Goal: Task Accomplishment & Management: Manage account settings

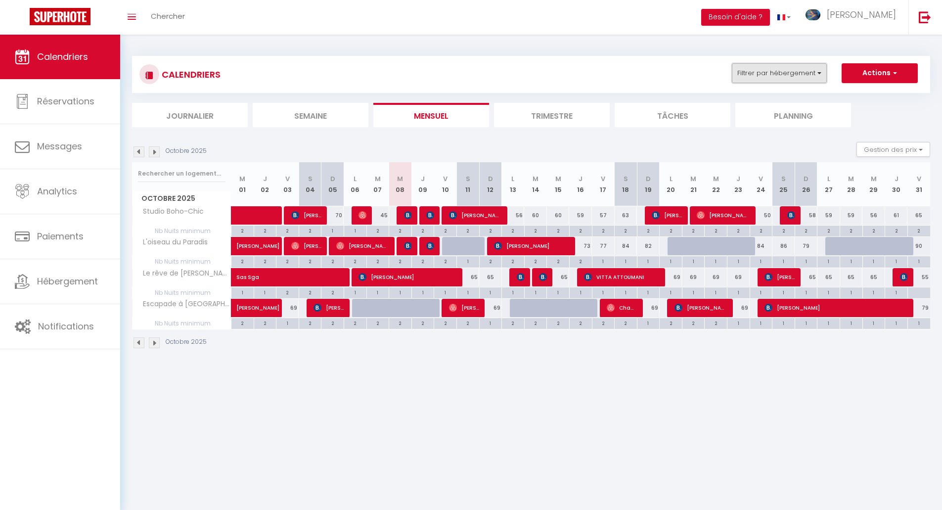
click at [808, 70] on button "Filtrer par hébergement" at bounding box center [779, 73] width 95 height 20
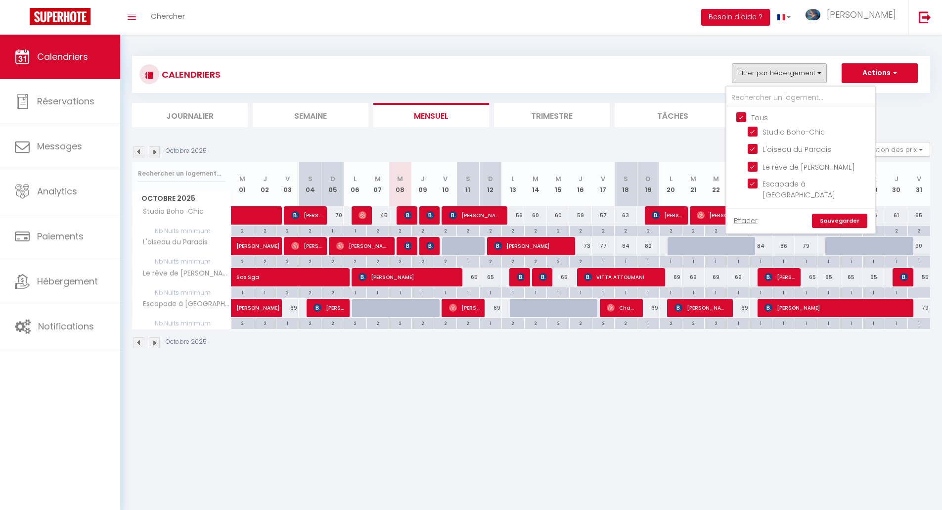
click at [742, 117] on input "Tous" at bounding box center [810, 117] width 148 height 10
checkbox input "false"
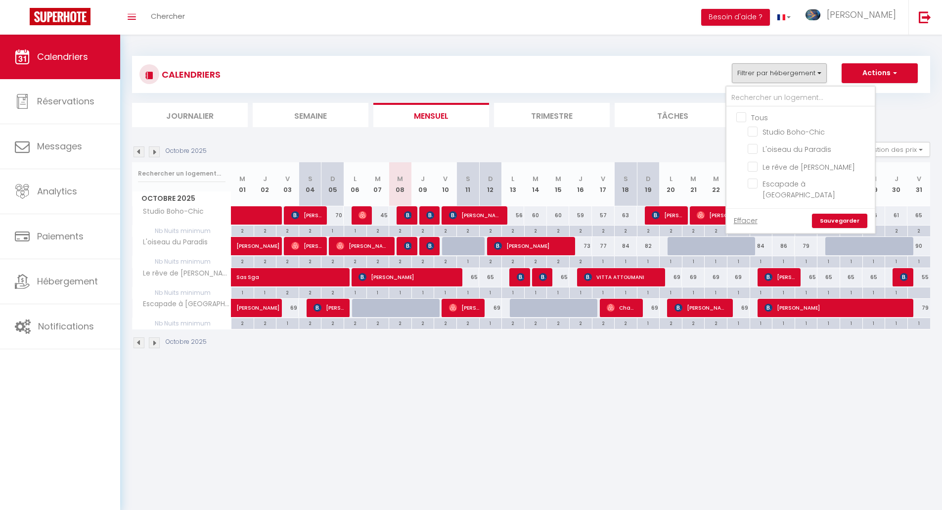
checkbox input "false"
click at [753, 167] on input "Le rêve de [PERSON_NAME]" at bounding box center [809, 166] width 124 height 10
checkbox input "true"
click at [718, 399] on body "🟢 Des questions ou besoin d'assistance pour la migration AirBnB? Prenez rdv >>>…" at bounding box center [471, 290] width 942 height 510
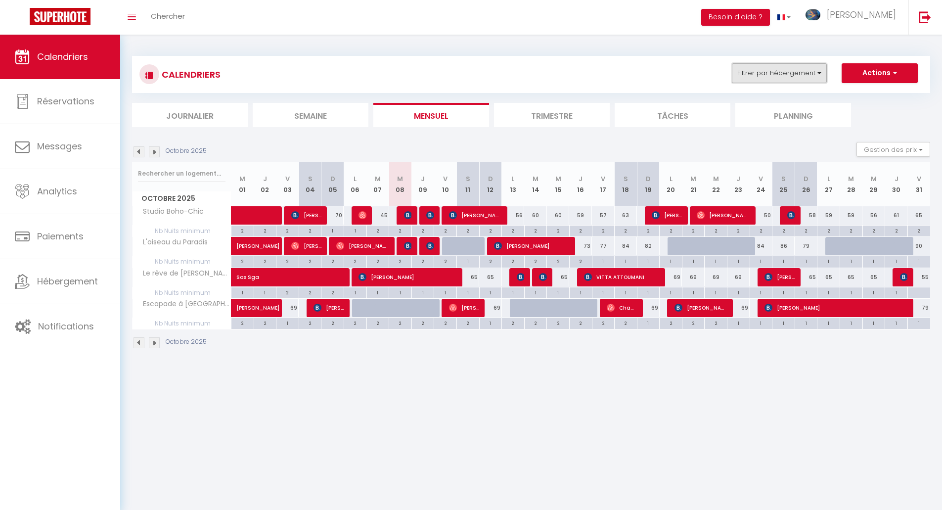
click at [787, 81] on button "Filtrer par hébergement" at bounding box center [779, 73] width 95 height 20
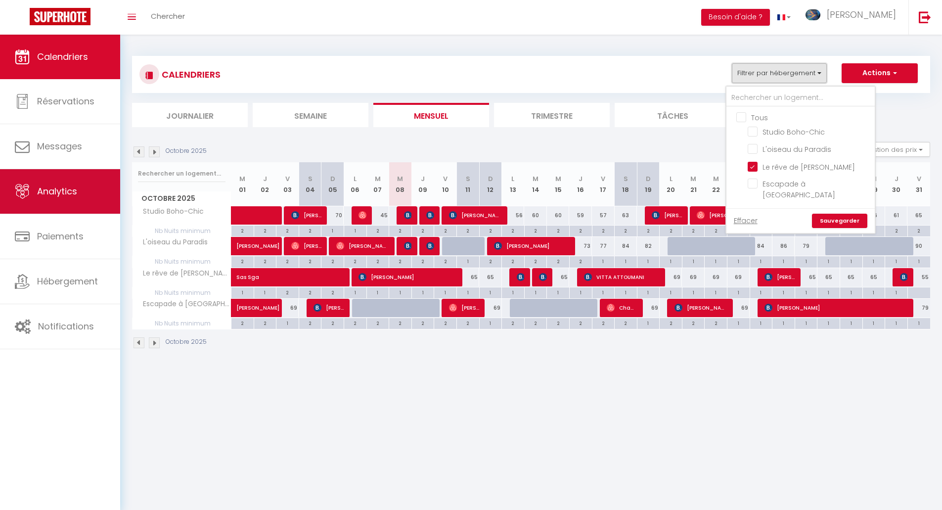
click at [41, 190] on span "Analytics" at bounding box center [57, 191] width 40 height 12
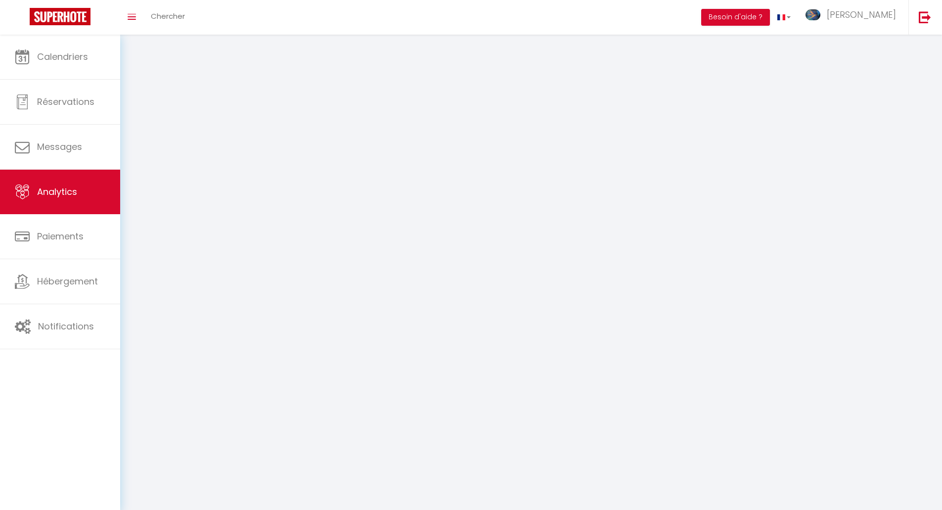
select select "2025"
select select "10"
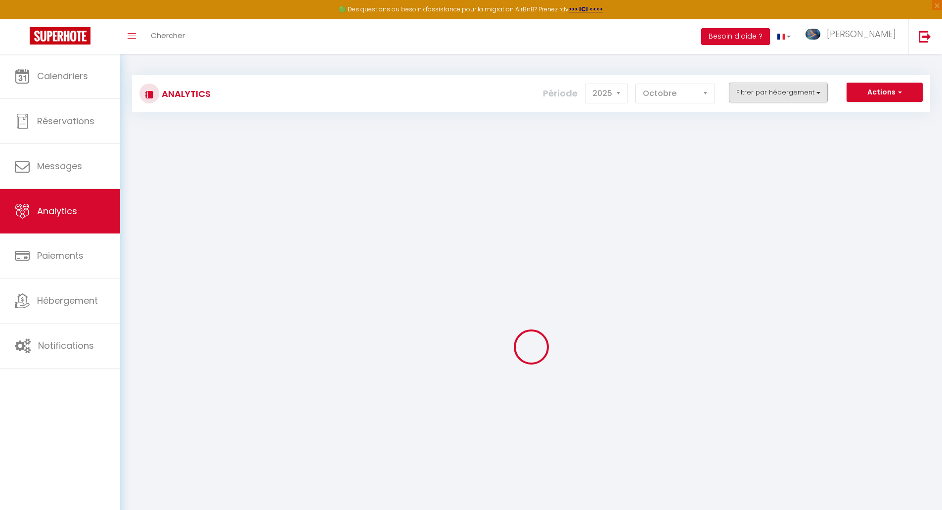
checkbox input "false"
checkbox Boho-Chic "false"
checkbox Paradis "false"
checkbox Gaïa "false"
checkbox Moulins "false"
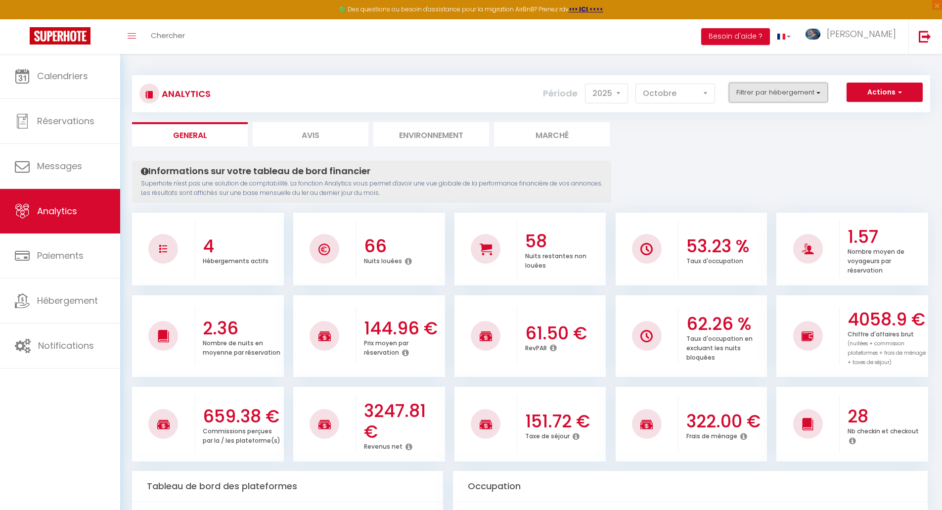
click at [805, 89] on button "Filtrer par hébergement" at bounding box center [778, 93] width 99 height 20
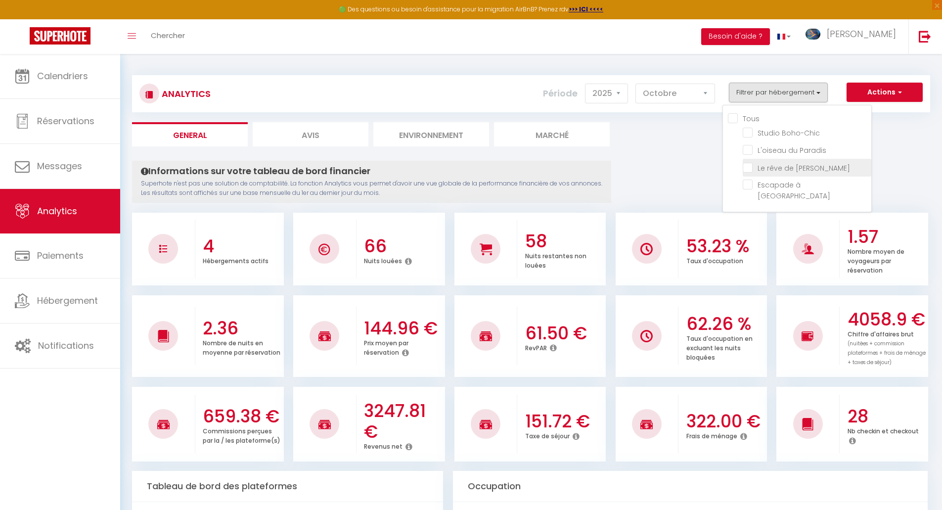
click at [764, 169] on Gaïa "checkbox" at bounding box center [807, 167] width 129 height 10
checkbox Gaïa "true"
checkbox Boho-Chic "false"
checkbox Paradis "false"
checkbox Moulins "false"
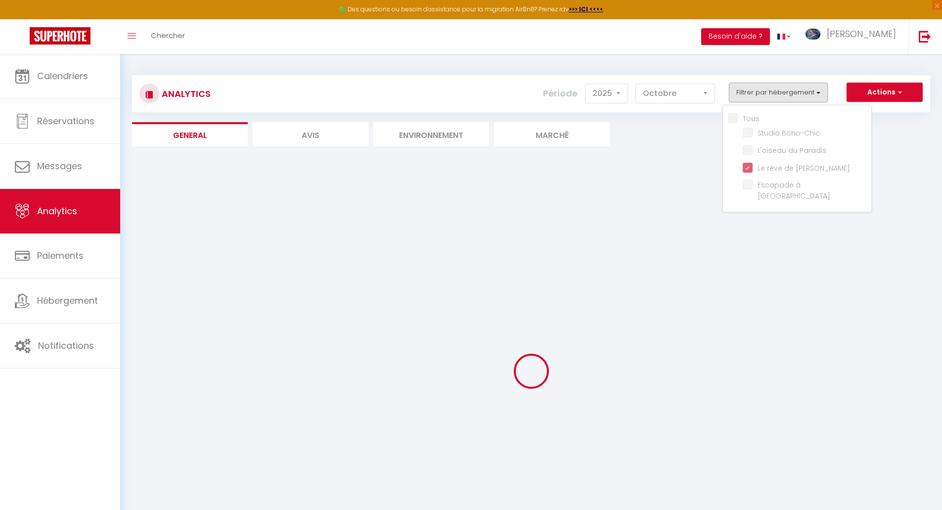
checkbox Boho-Chic "false"
checkbox Paradis "false"
checkbox Moulins "false"
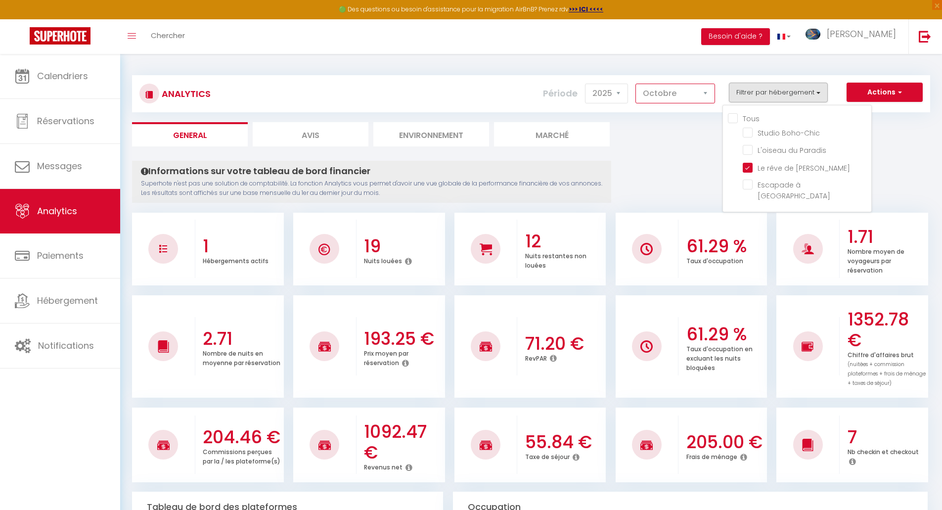
click at [687, 97] on select "[PERSON_NAME] Mars Avril Mai Juin Juillet Août Septembre Octobre Novembre Décem…" at bounding box center [675, 94] width 80 height 20
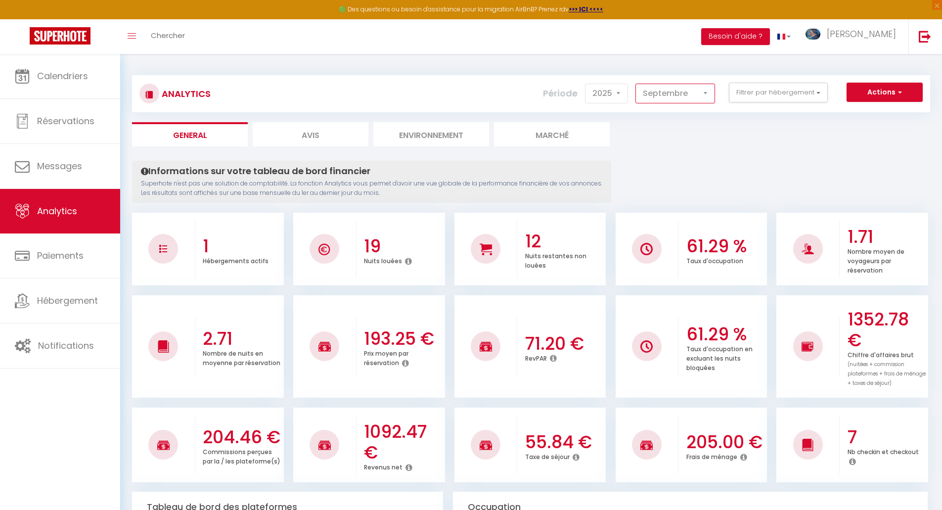
click at [636, 84] on select "[PERSON_NAME] Mars Avril Mai Juin Juillet Août Septembre Octobre Novembre Décem…" at bounding box center [675, 94] width 80 height 20
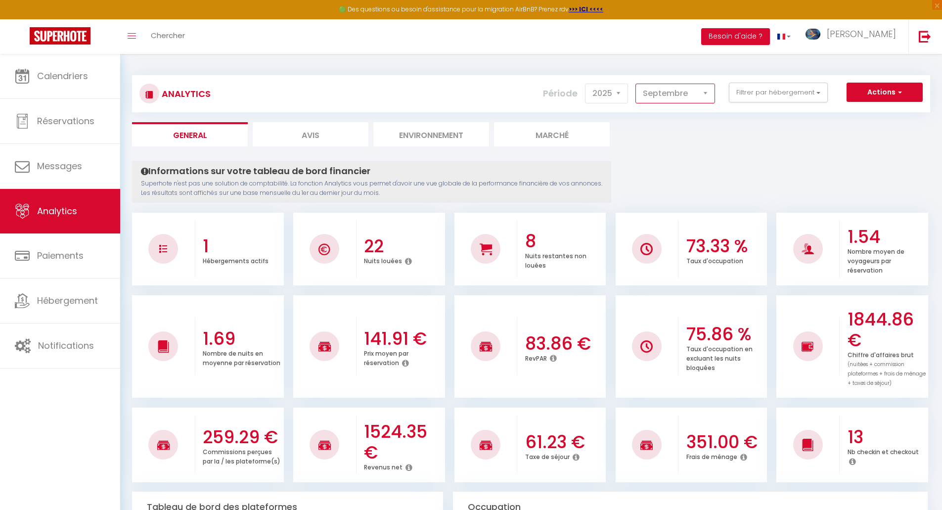
click at [666, 93] on select "[PERSON_NAME] Mars Avril Mai Juin Juillet Août Septembre Octobre Novembre Décem…" at bounding box center [675, 94] width 80 height 20
click at [636, 84] on select "[PERSON_NAME] Mars Avril Mai Juin Juillet Août Septembre Octobre Novembre Décem…" at bounding box center [675, 94] width 80 height 20
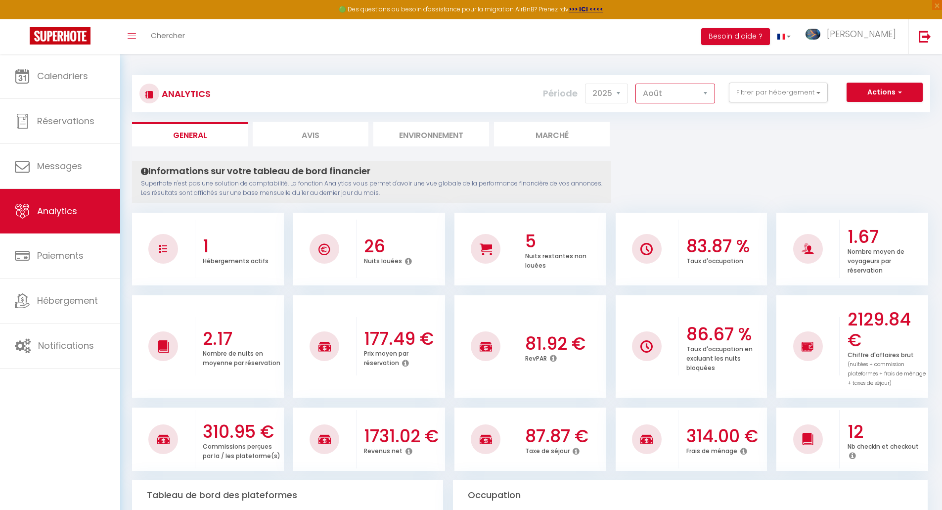
click at [669, 92] on select "[PERSON_NAME] Mars Avril Mai Juin Juillet Août Septembre Octobre Novembre Décem…" at bounding box center [675, 94] width 80 height 20
click at [636, 84] on select "[PERSON_NAME] Mars Avril Mai Juin Juillet Août Septembre Octobre Novembre Décem…" at bounding box center [675, 94] width 80 height 20
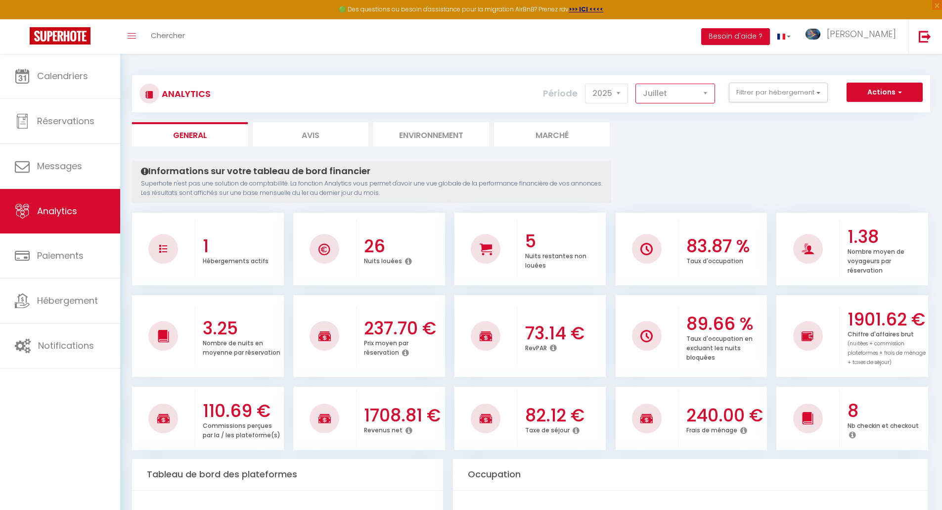
click at [683, 94] on select "[PERSON_NAME] Mars Avril Mai Juin Juillet Août Septembre Octobre Novembre Décem…" at bounding box center [675, 94] width 80 height 20
select select "10"
click at [636, 84] on select "[PERSON_NAME] Mars Avril Mai Juin Juillet Août Septembre Octobre Novembre Décem…" at bounding box center [675, 94] width 80 height 20
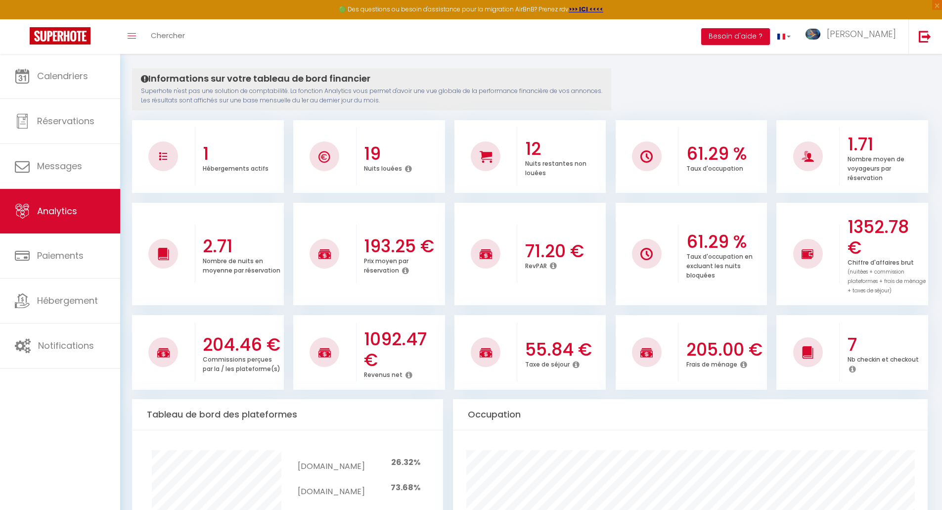
scroll to position [99, 0]
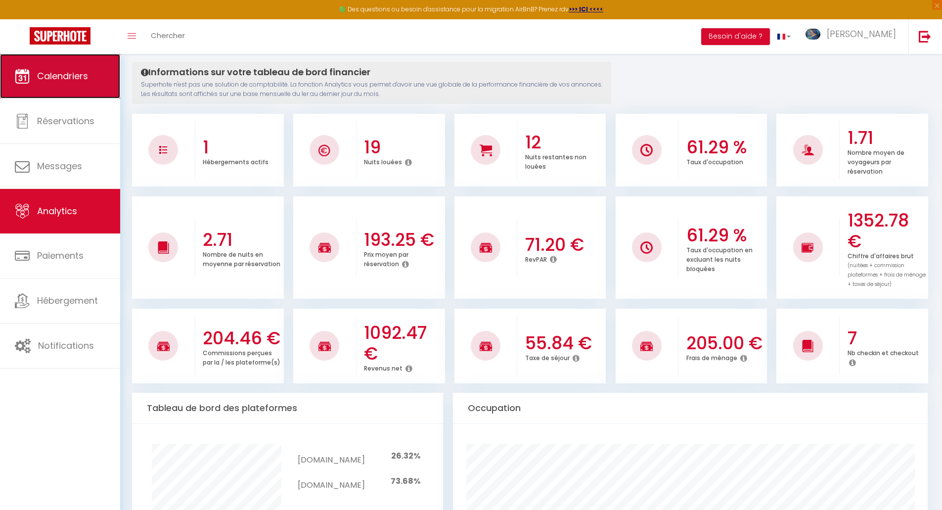
click at [81, 81] on span "Calendriers" at bounding box center [62, 76] width 51 height 12
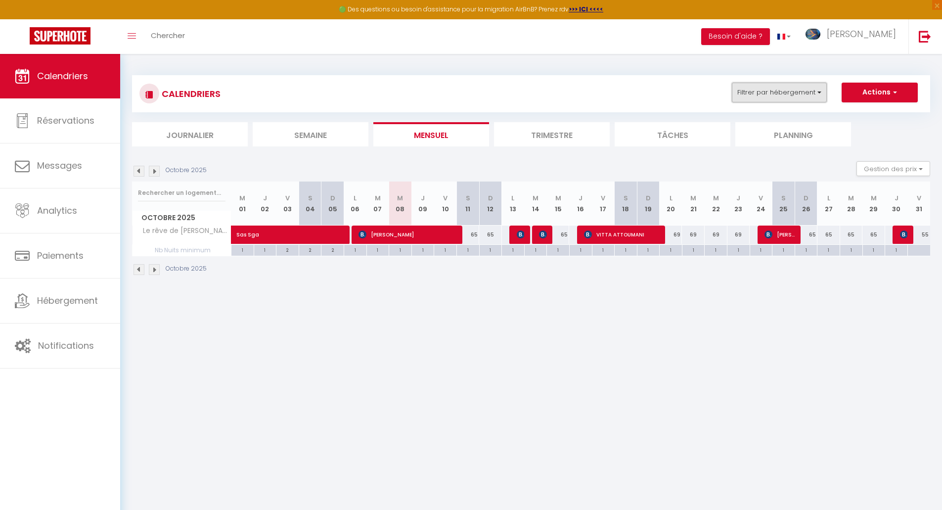
click at [816, 92] on button "Filtrer par hébergement" at bounding box center [779, 93] width 95 height 20
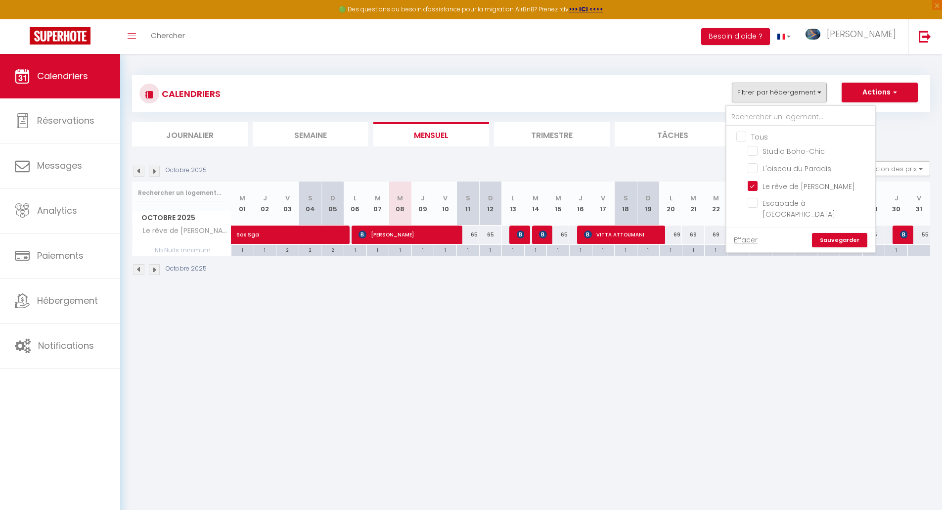
click at [733, 131] on ul "Tous Studio Boho-Chic L'oiseau du Paradis Le rêve de Gaïa Escapade à Moulins" at bounding box center [800, 176] width 148 height 101
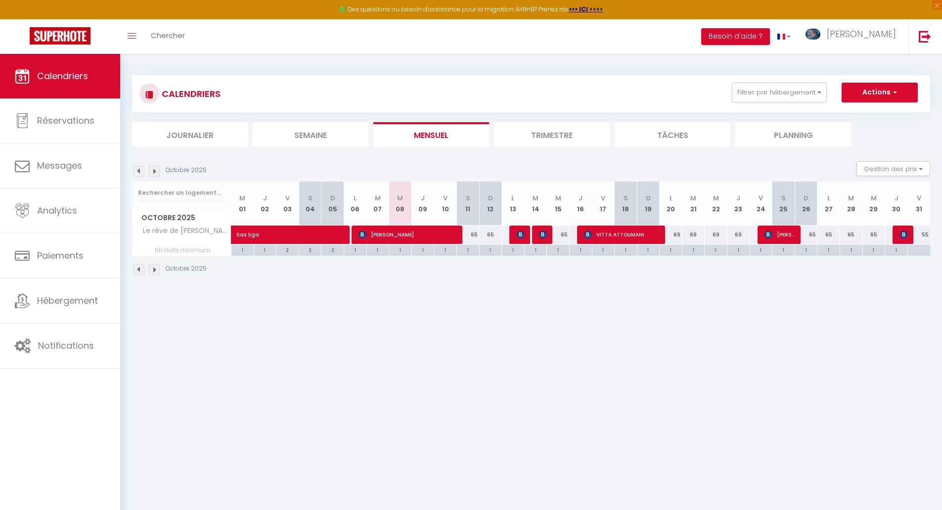
click at [774, 104] on div "CALENDRIERS Filtrer par hébergement Tous Studio Boho-Chic L'oiseau du Paradis L…" at bounding box center [530, 94] width 783 height 22
click at [772, 91] on button "Filtrer par hébergement" at bounding box center [779, 93] width 95 height 20
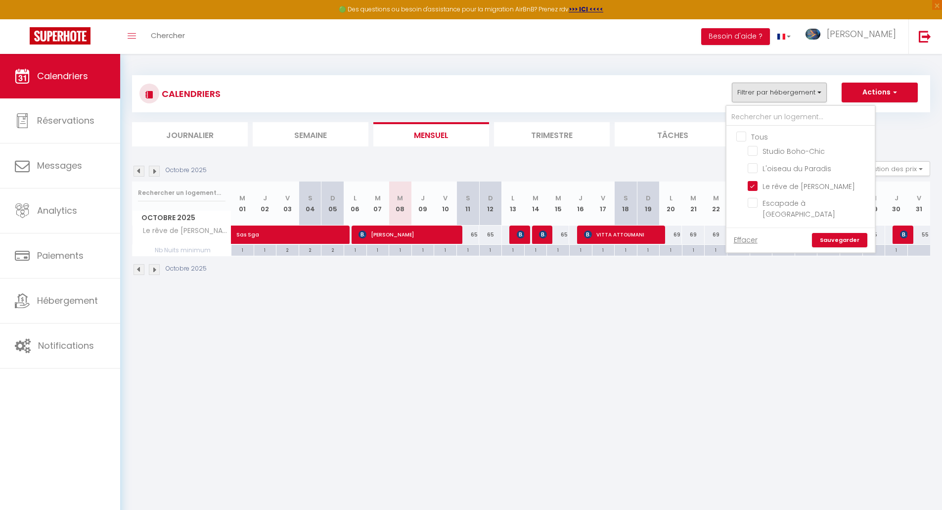
click at [739, 136] on input "Tous" at bounding box center [810, 136] width 148 height 10
checkbox input "true"
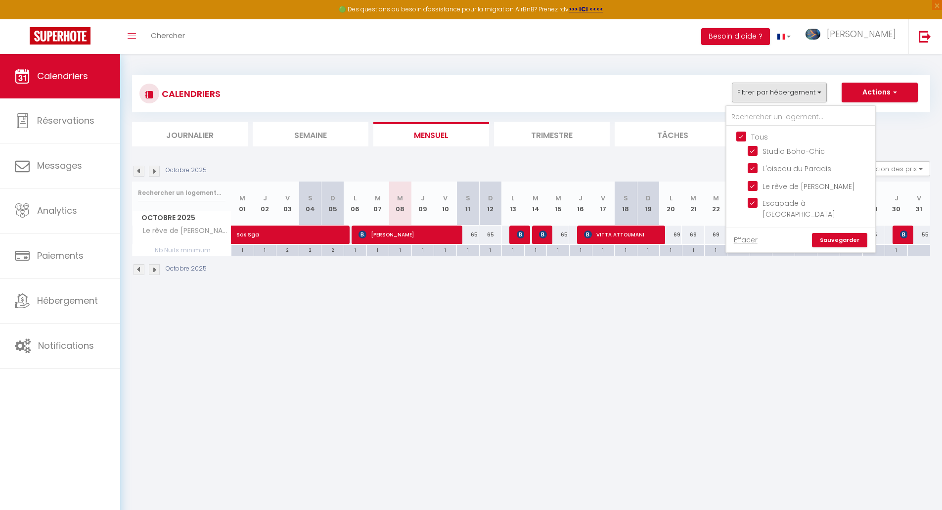
click at [840, 233] on link "Sauvegarder" at bounding box center [839, 240] width 55 height 15
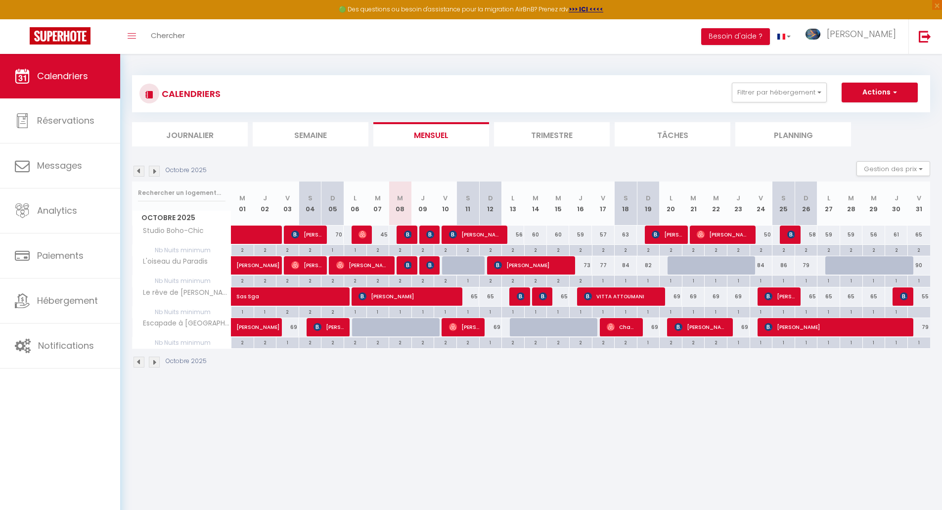
click at [155, 362] on img at bounding box center [154, 361] width 11 height 11
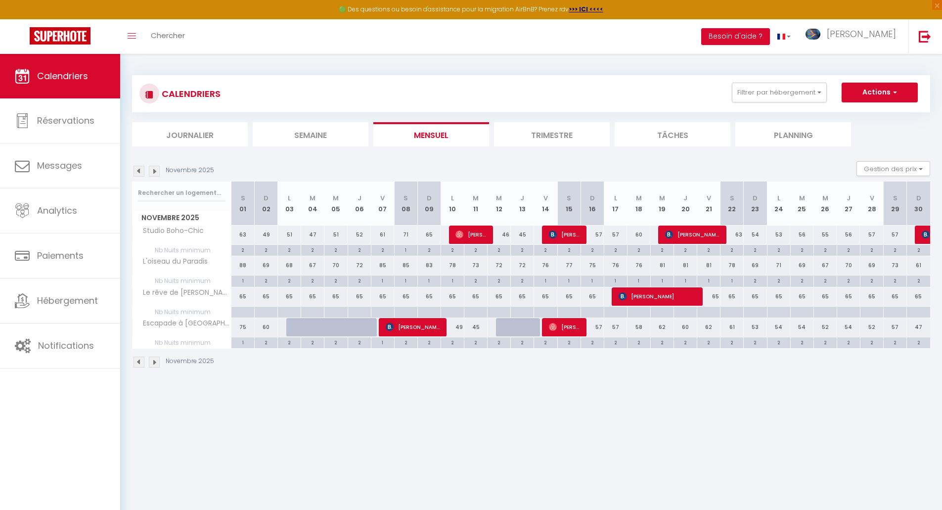
click at [570, 282] on div "1" at bounding box center [569, 279] width 23 height 9
type input "1"
type input "[DATE]"
type input "Dim 16 Novembre 2025"
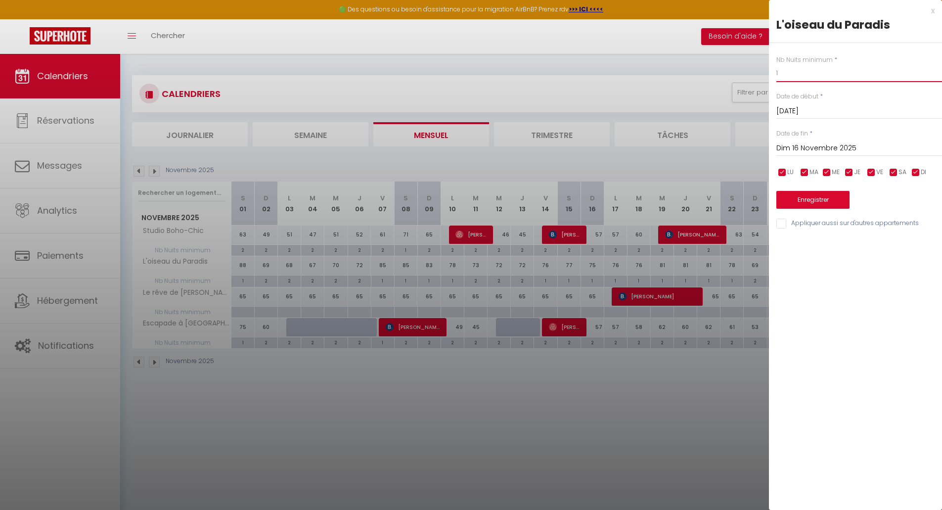
click at [783, 75] on input "1" at bounding box center [859, 73] width 166 height 18
type input "2"
click at [836, 195] on button "Enregistrer" at bounding box center [812, 200] width 73 height 18
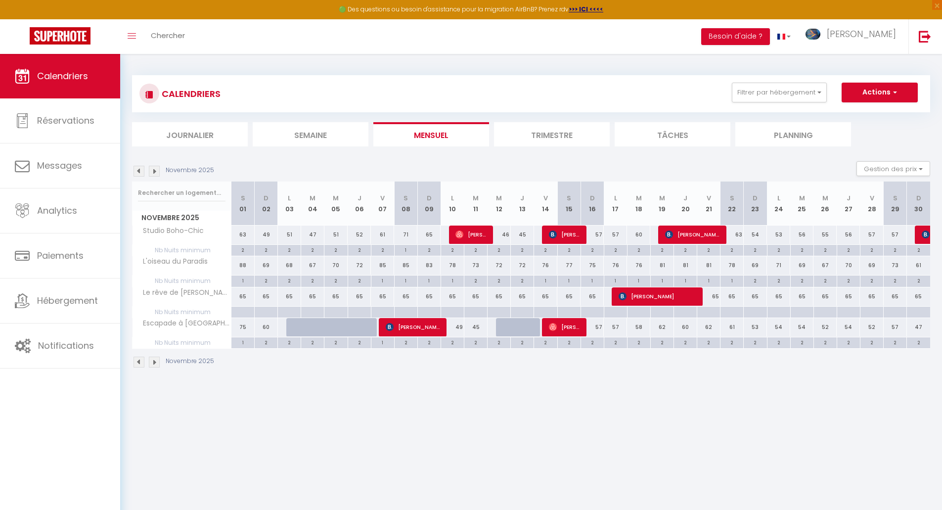
click at [571, 309] on div at bounding box center [568, 312] width 23 height 11
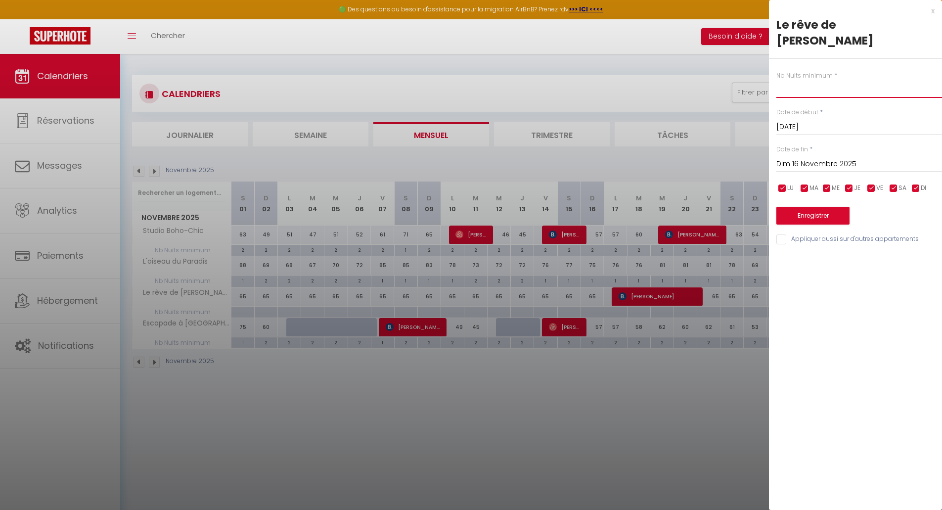
click at [798, 80] on input "text" at bounding box center [859, 89] width 166 height 18
type input "2"
click at [825, 207] on button "Enregistrer" at bounding box center [812, 216] width 73 height 18
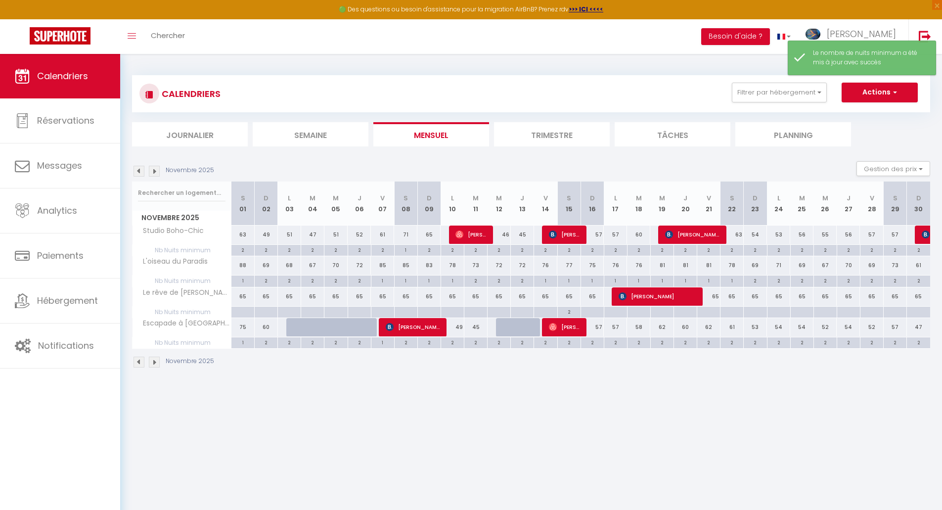
click at [593, 312] on div at bounding box center [591, 312] width 23 height 11
type input "Dim 16 Novembre 2025"
type input "Lun 17 Novembre 2025"
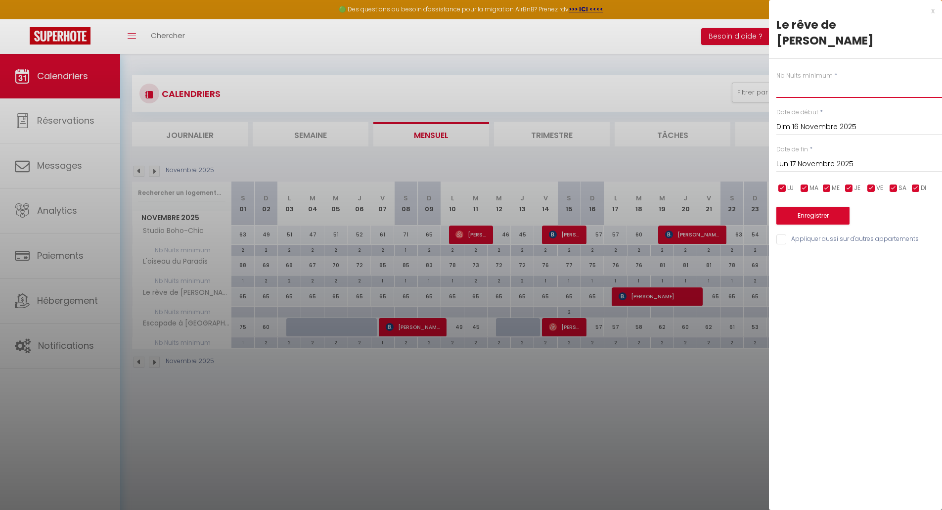
click at [788, 80] on input "text" at bounding box center [859, 89] width 166 height 18
type input "2"
click at [934, 11] on div "x" at bounding box center [852, 11] width 166 height 12
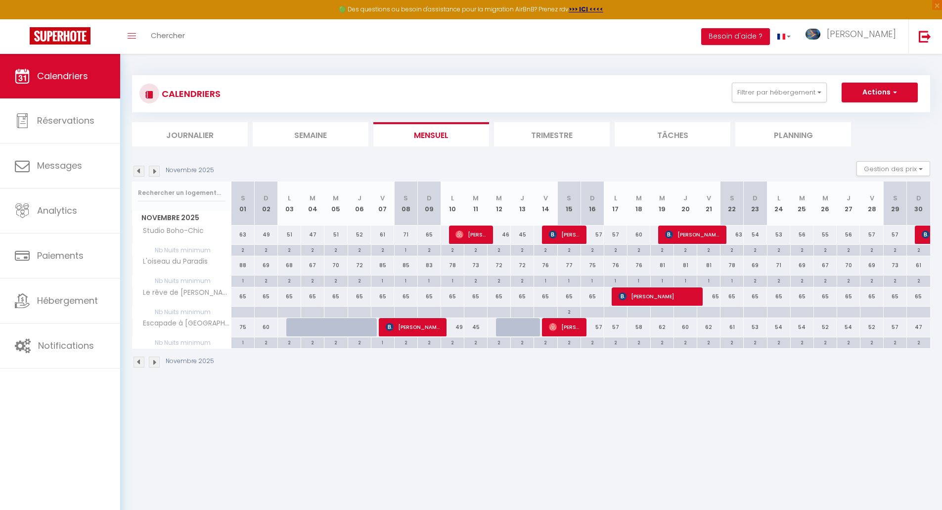
click at [432, 298] on div "65" at bounding box center [428, 296] width 23 height 18
type input "65"
type input "Dim 09 Novembre 2025"
type input "Lun 10 Novembre 2025"
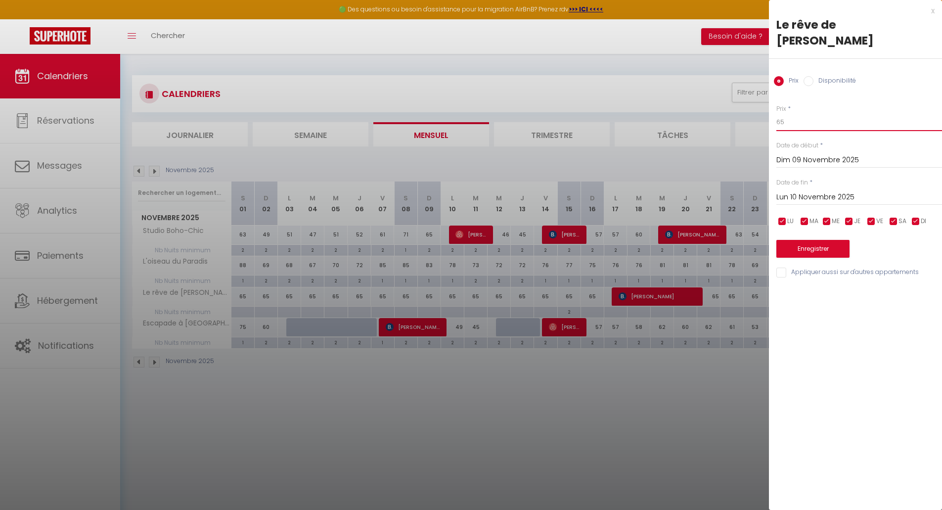
click at [796, 113] on input "65" at bounding box center [859, 122] width 166 height 18
type input "69"
click at [822, 240] on button "Enregistrer" at bounding box center [812, 249] width 73 height 18
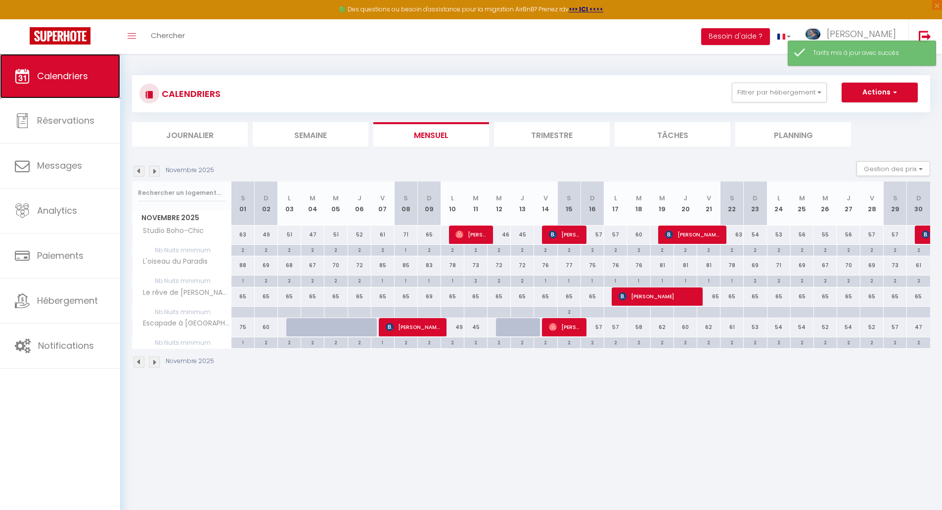
click at [83, 75] on span "Calendriers" at bounding box center [62, 76] width 51 height 12
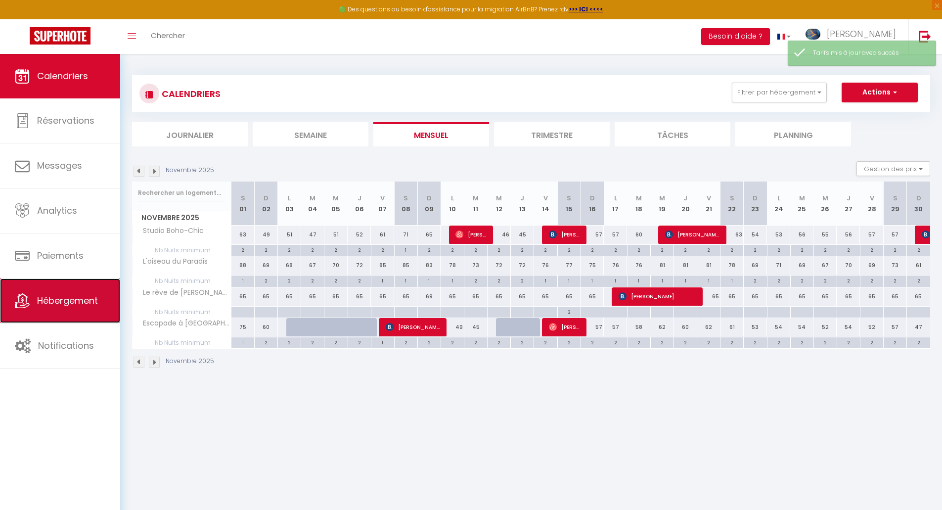
click at [62, 299] on span "Hébergement" at bounding box center [67, 300] width 61 height 12
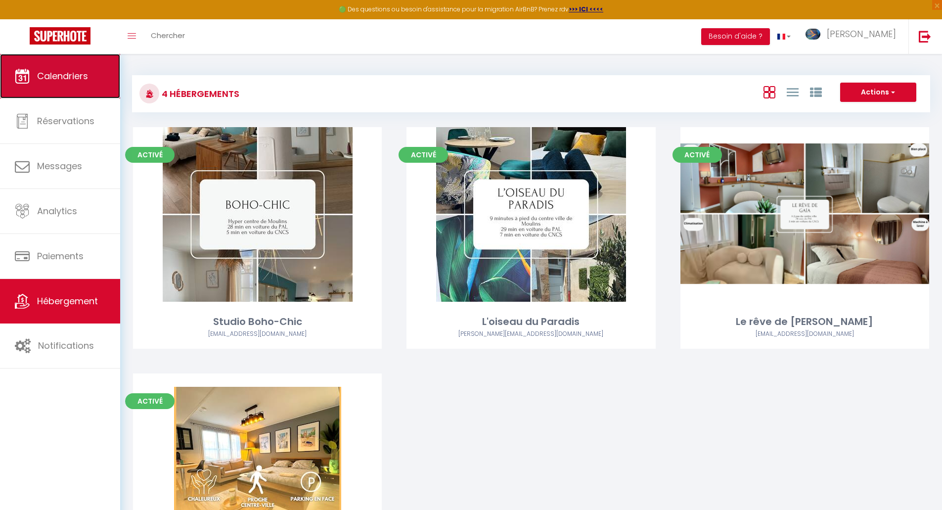
click at [53, 82] on link "Calendriers" at bounding box center [60, 76] width 120 height 44
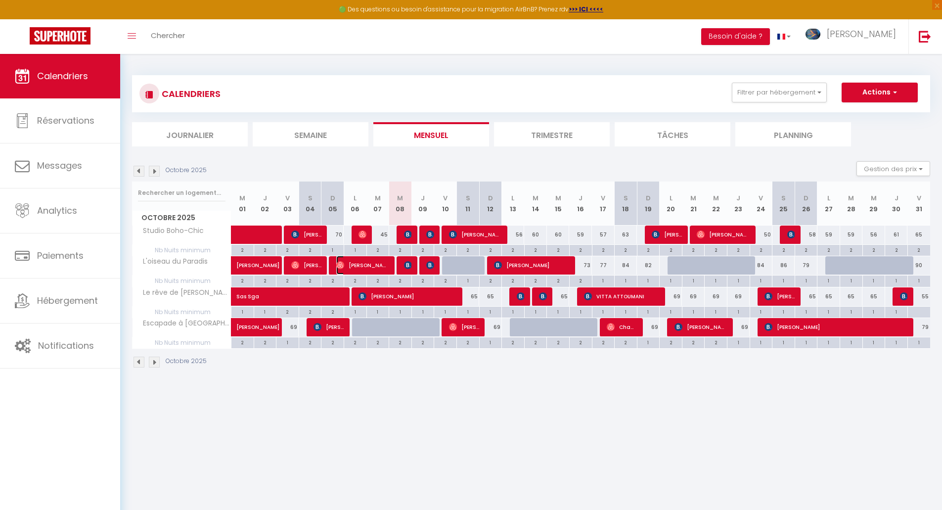
click at [365, 267] on span "[PERSON_NAME]" at bounding box center [362, 265] width 53 height 19
select select "OK"
select select "0"
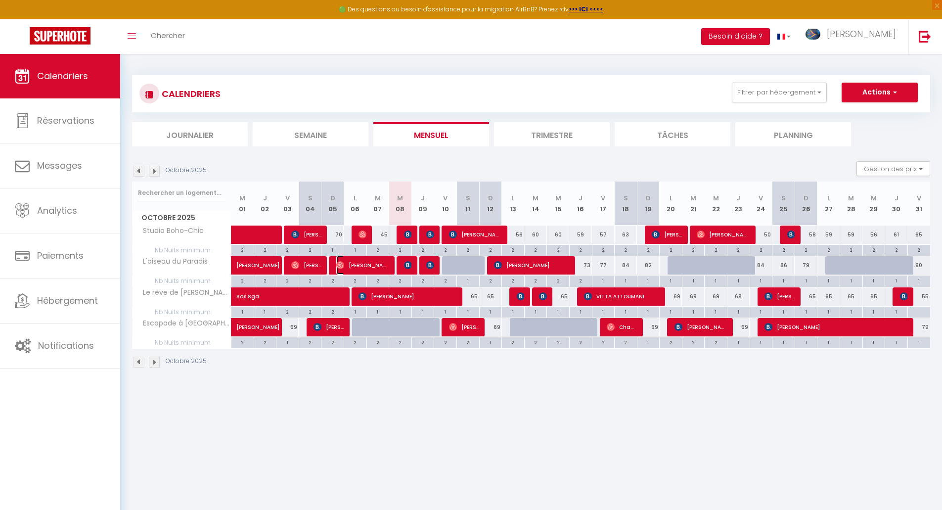
select select "1"
select select
select select "50044"
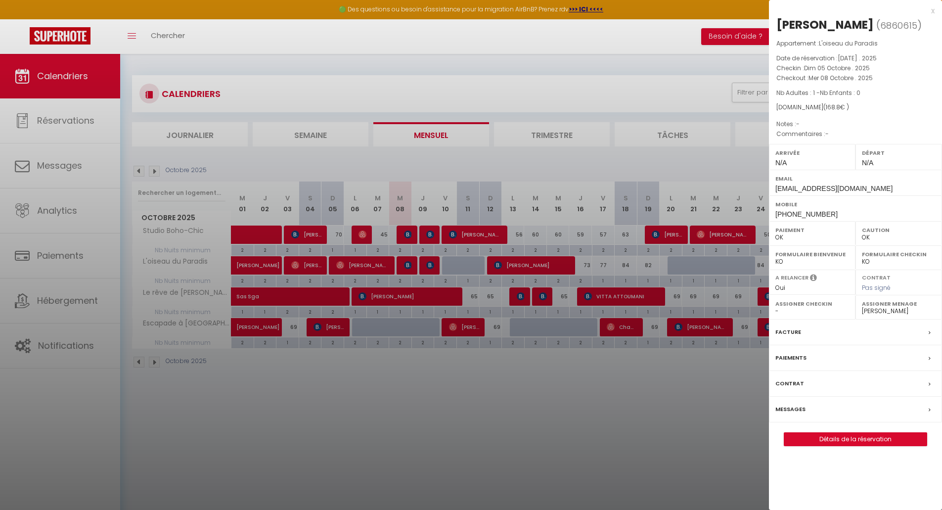
click at [558, 424] on div at bounding box center [471, 255] width 942 height 510
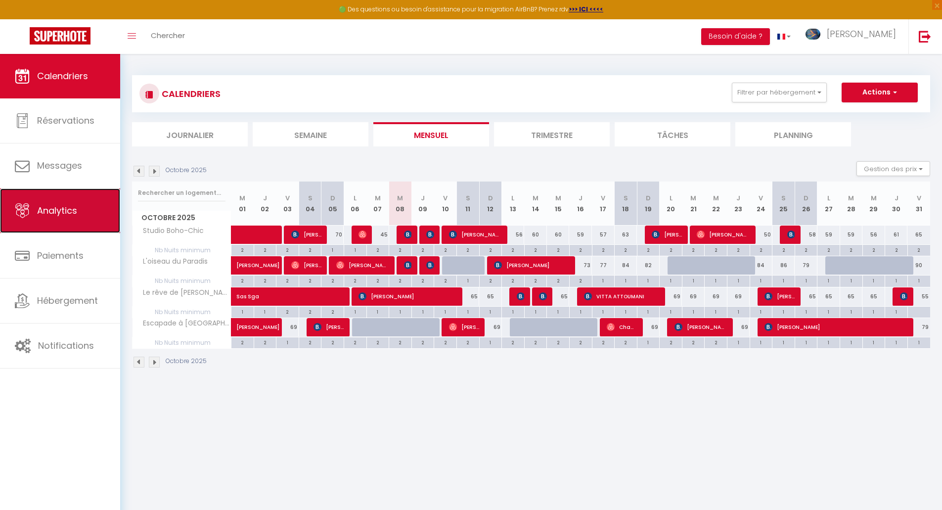
click at [62, 220] on link "Analytics" at bounding box center [60, 210] width 120 height 44
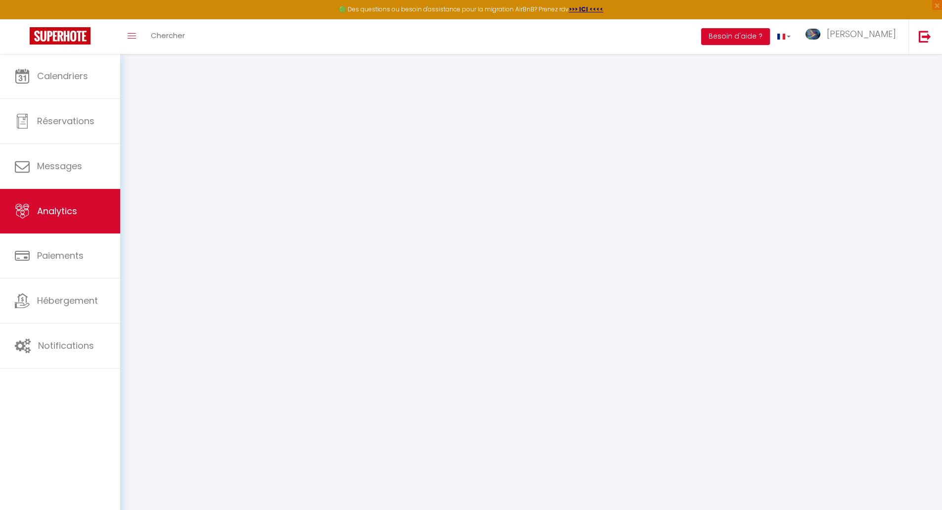
select select "2025"
select select "10"
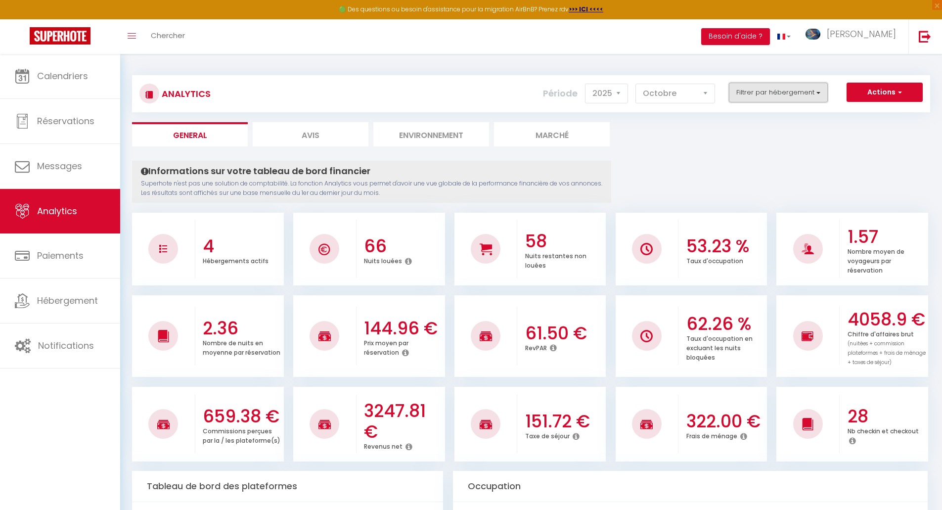
click at [765, 94] on button "Filtrer par hébergement" at bounding box center [778, 93] width 99 height 20
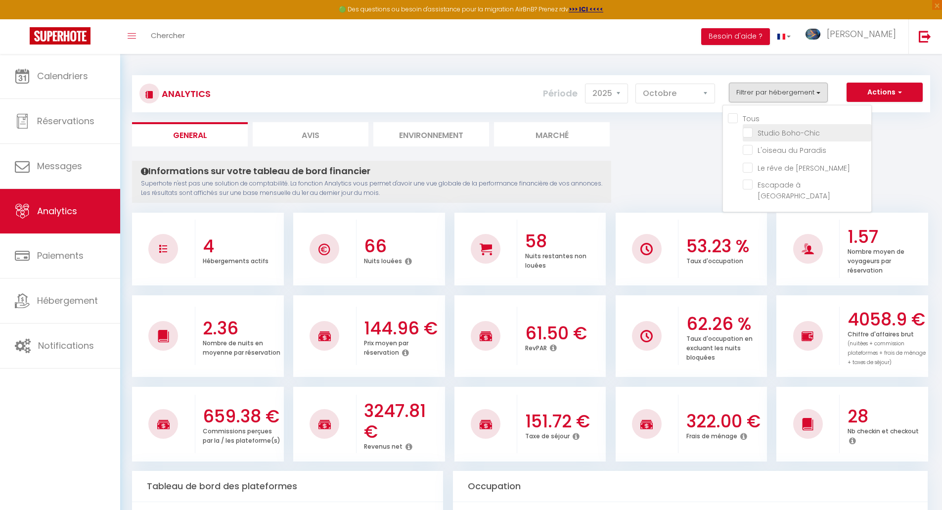
click at [788, 137] on span "Studio Boho-Chic" at bounding box center [788, 133] width 62 height 10
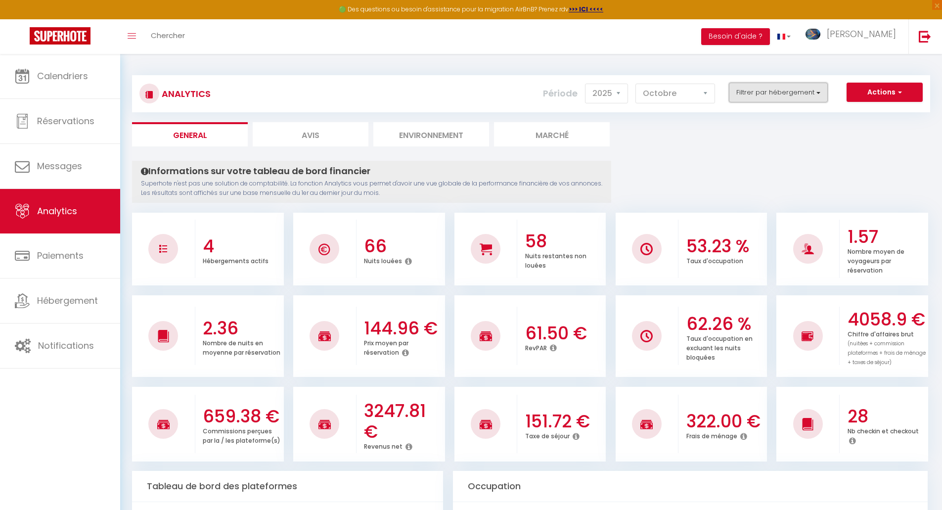
click at [783, 92] on button "Filtrer par hébergement" at bounding box center [778, 93] width 99 height 20
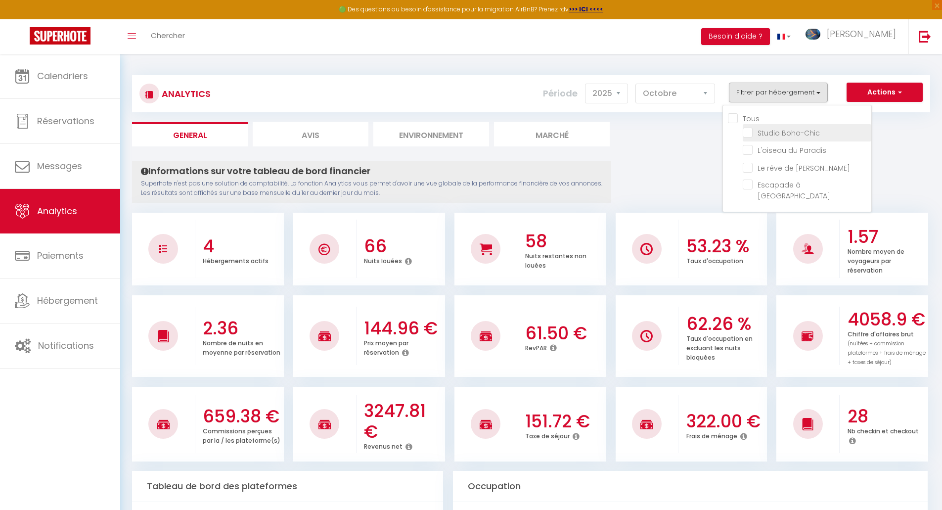
click at [751, 134] on Boho-Chic "checkbox" at bounding box center [807, 132] width 129 height 10
checkbox Boho-Chic "true"
checkbox Paradis "false"
checkbox Gaïa "false"
checkbox Moulins "false"
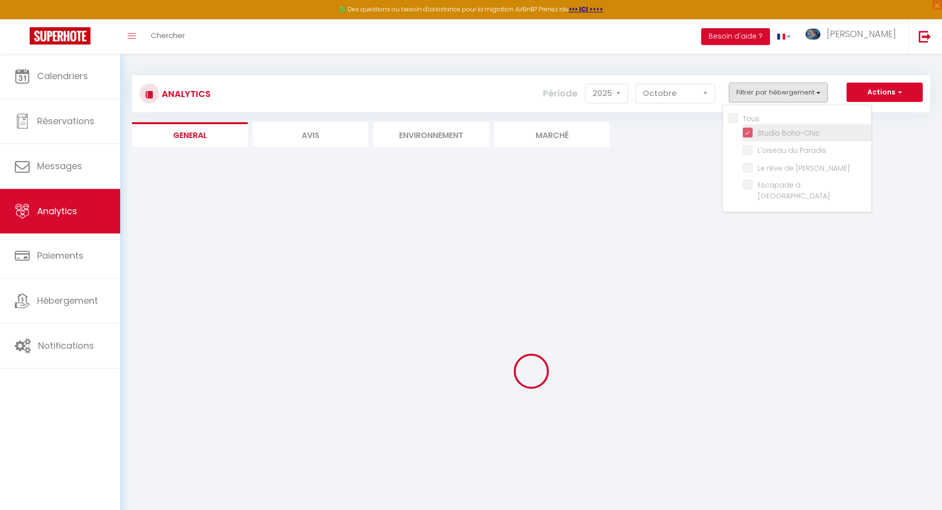
checkbox Paradis "false"
checkbox Gaïa "false"
checkbox Moulins "false"
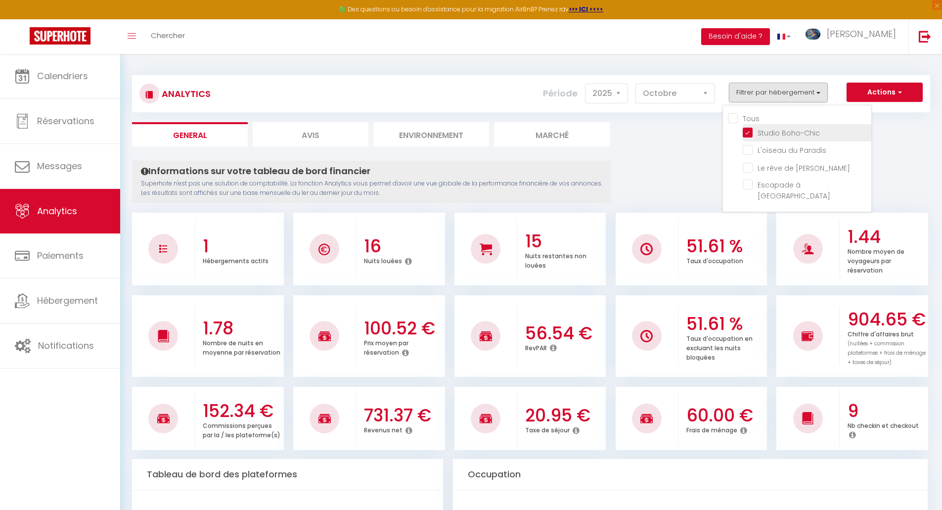
click at [750, 134] on Boho-Chic "checkbox" at bounding box center [807, 132] width 129 height 10
checkbox Boho-Chic "false"
checkbox Paradis "false"
checkbox Gaïa "false"
checkbox Moulins "false"
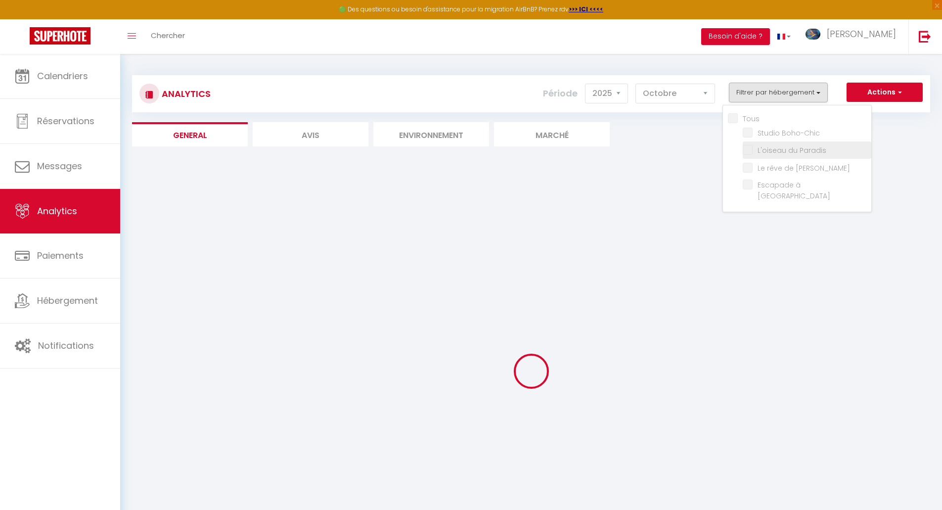
checkbox Paradis "false"
checkbox Gaïa "false"
checkbox Moulins "false"
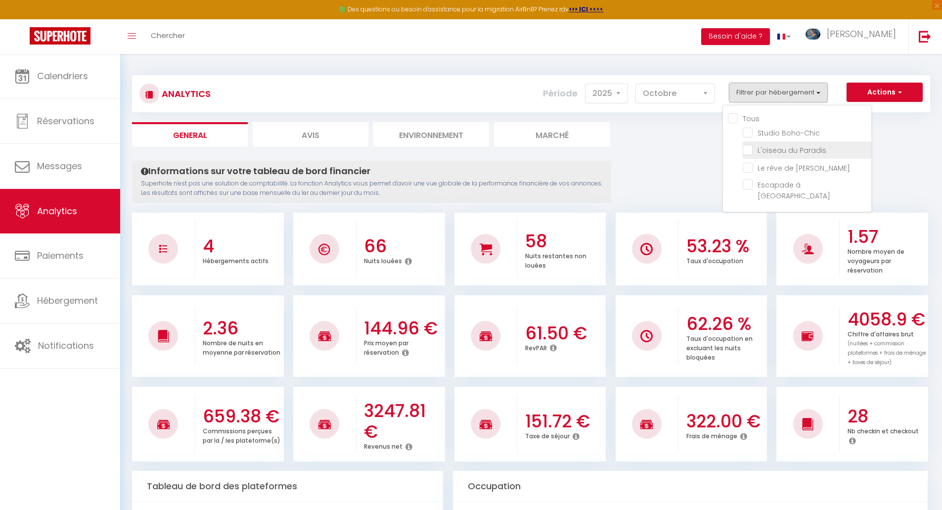
click at [749, 153] on Paradis "checkbox" at bounding box center [807, 149] width 129 height 10
checkbox Paradis "true"
checkbox Gaïa "false"
checkbox Moulins "false"
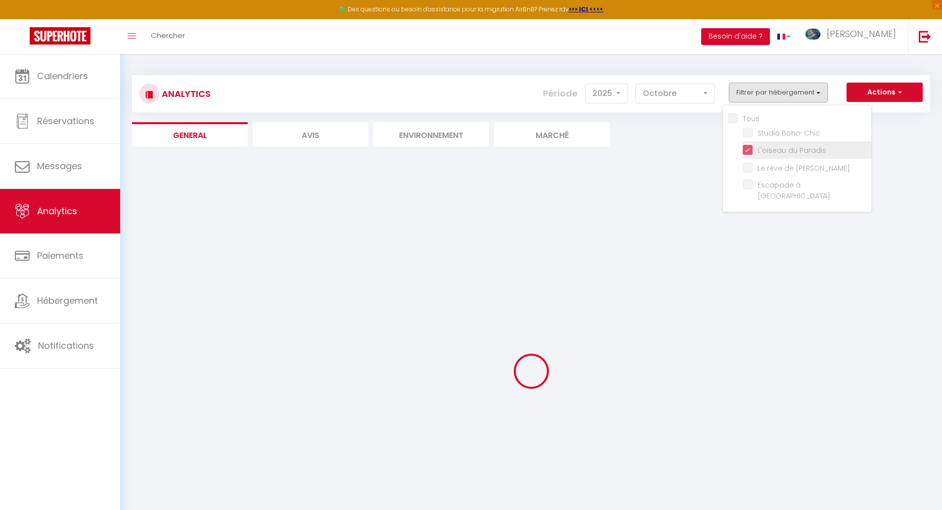
checkbox Gaïa "false"
checkbox Moulins "false"
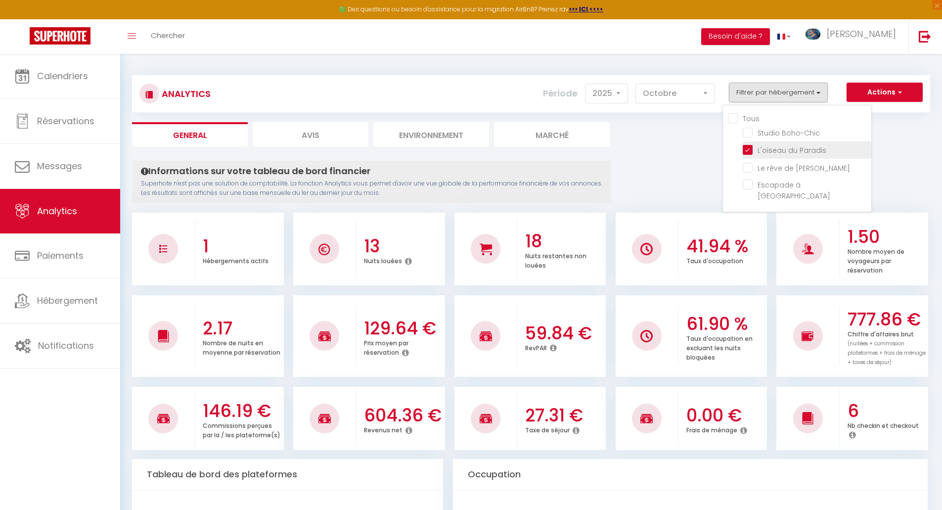
click at [749, 153] on Paradis "checkbox" at bounding box center [807, 149] width 129 height 10
checkbox Paradis "false"
checkbox Gaïa "false"
checkbox Moulins "false"
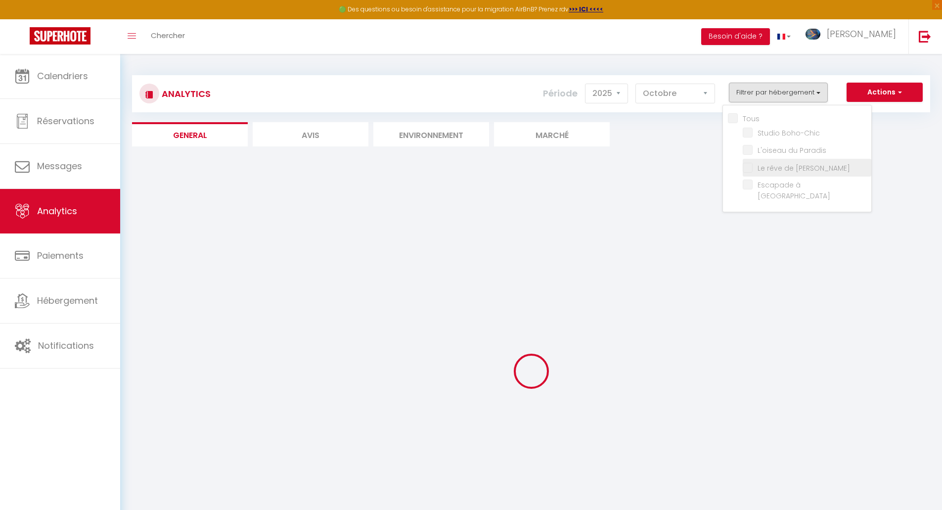
checkbox Gaïa "false"
checkbox Moulins "false"
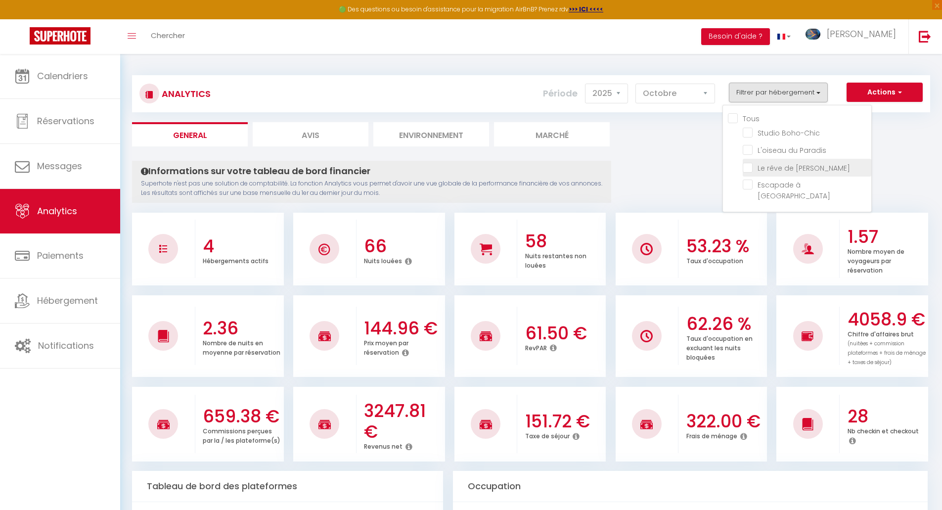
click at [750, 171] on Gaïa "checkbox" at bounding box center [807, 167] width 129 height 10
checkbox Gaïa "true"
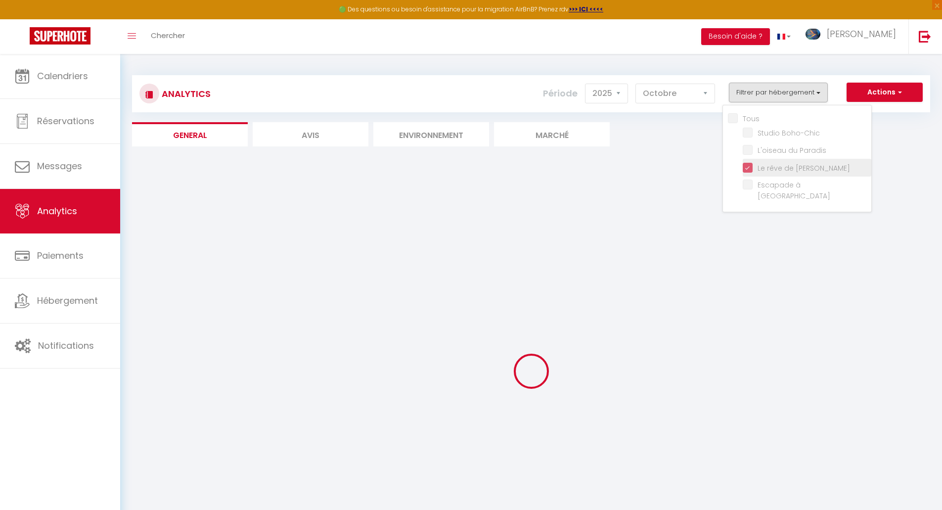
checkbox Moulins "false"
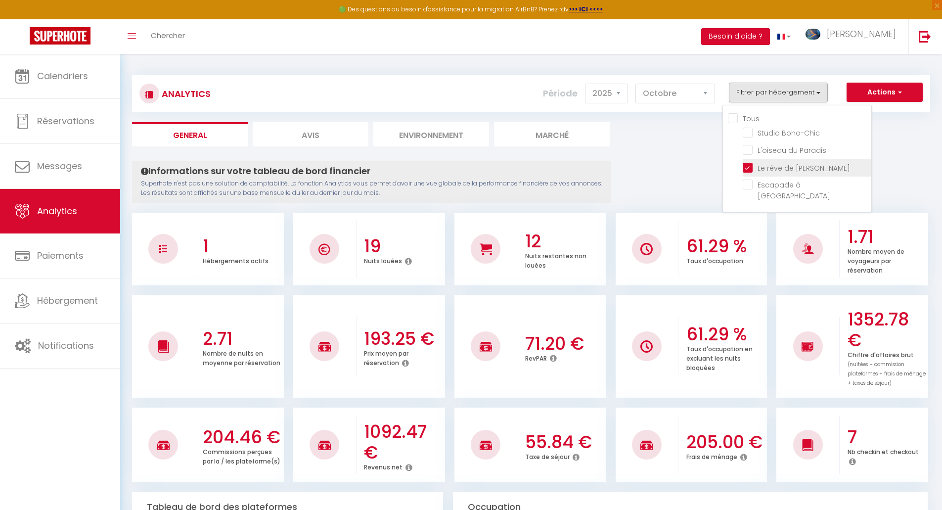
click at [750, 171] on Gaïa "checkbox" at bounding box center [807, 167] width 129 height 10
checkbox Gaïa "false"
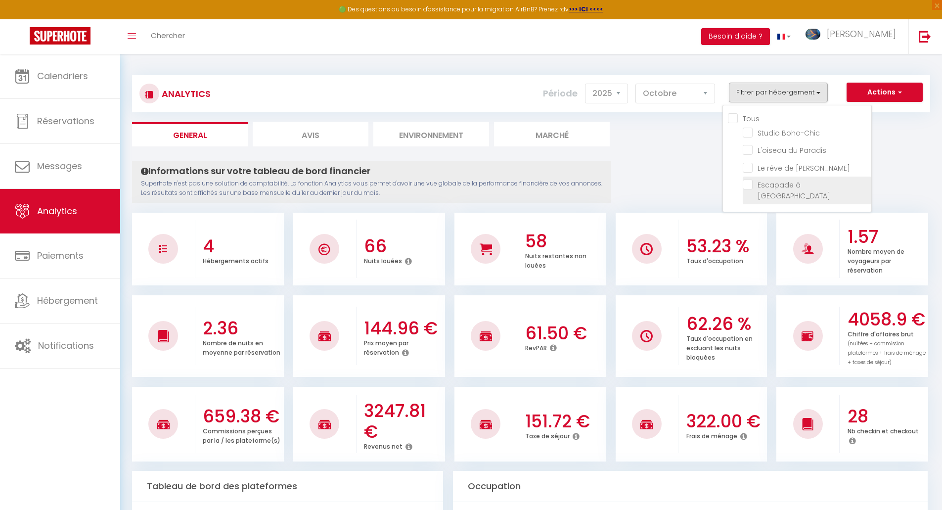
click at [751, 185] on Moulins "checkbox" at bounding box center [807, 184] width 129 height 10
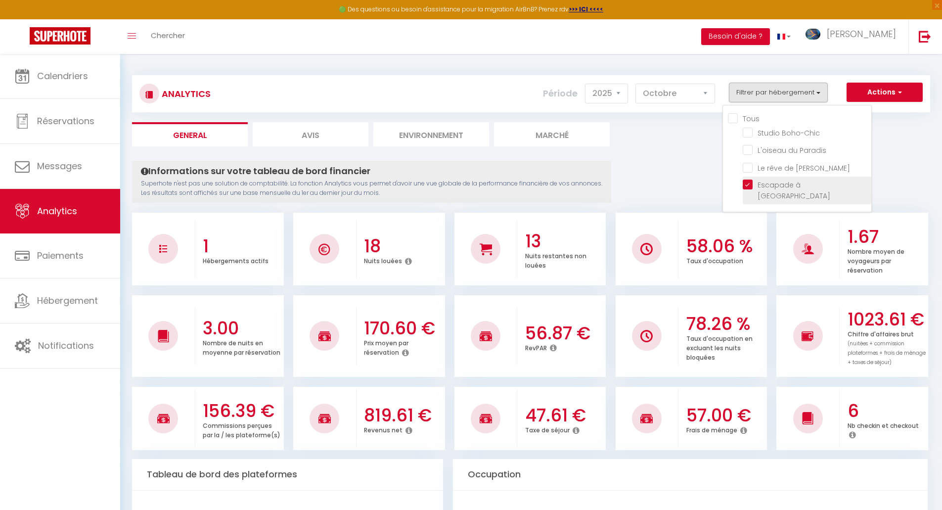
click at [751, 185] on Moulins "checkbox" at bounding box center [807, 184] width 129 height 10
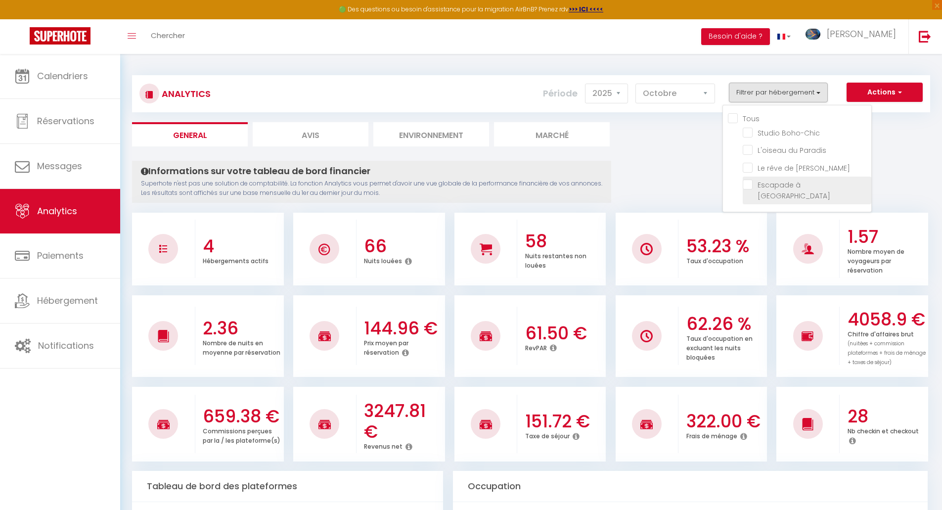
click at [751, 185] on Moulins "checkbox" at bounding box center [807, 184] width 129 height 10
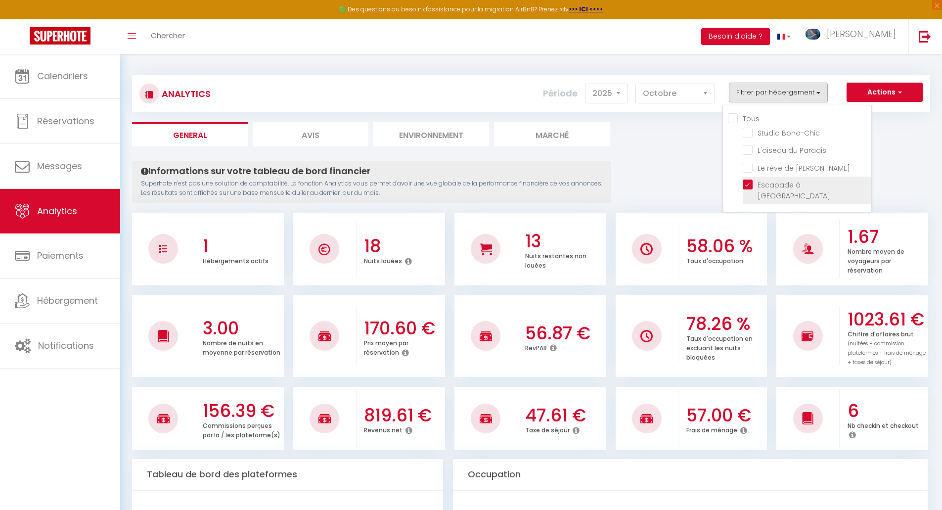
click at [751, 185] on Moulins "checkbox" at bounding box center [807, 184] width 129 height 10
checkbox Moulins "false"
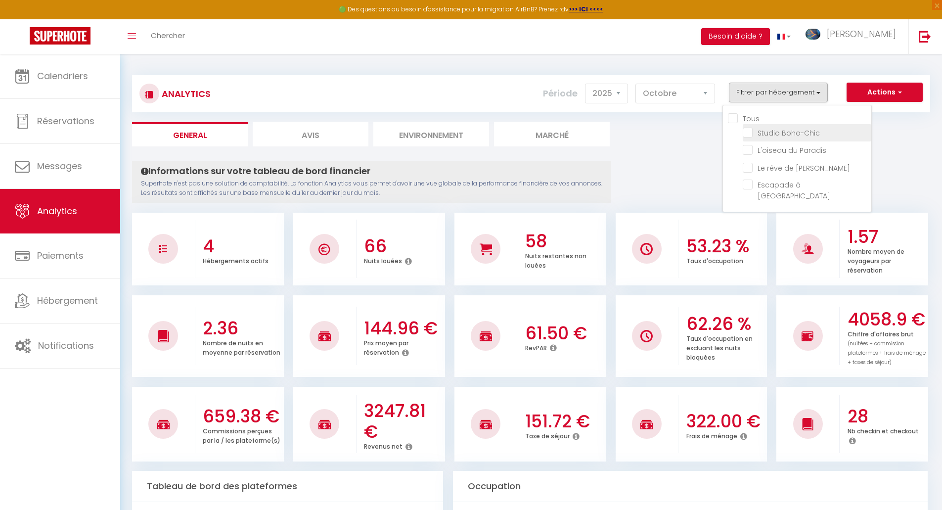
click at [751, 135] on Boho-Chic "checkbox" at bounding box center [807, 132] width 129 height 10
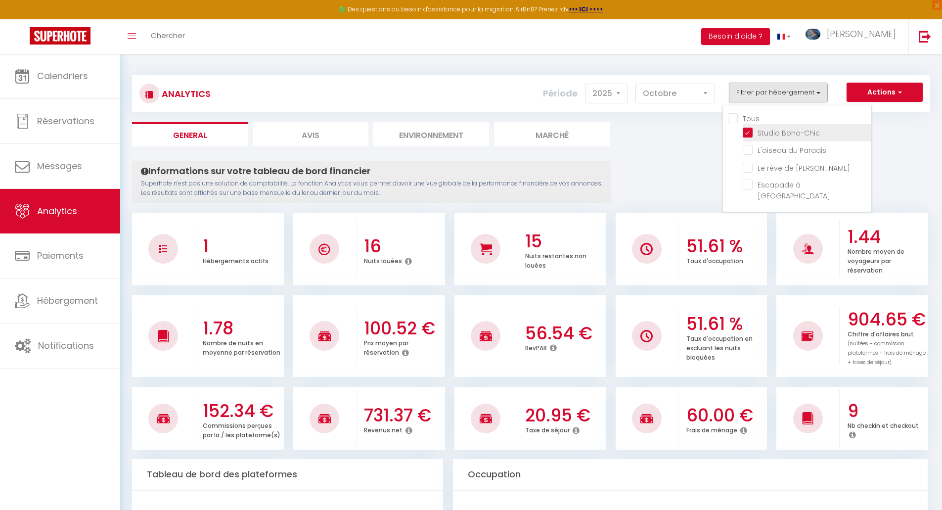
click at [751, 135] on Boho-Chic "checkbox" at bounding box center [807, 132] width 129 height 10
checkbox Boho-Chic "false"
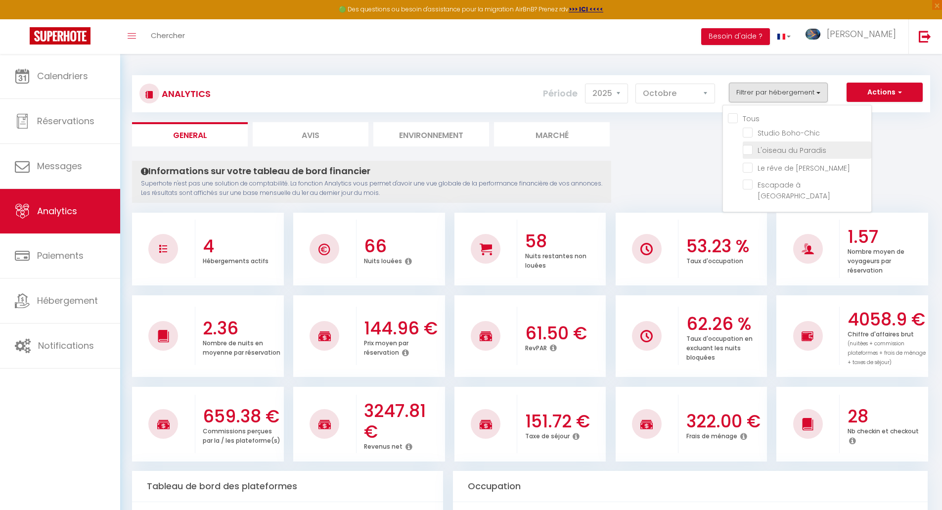
click at [750, 148] on Paradis "checkbox" at bounding box center [807, 149] width 129 height 10
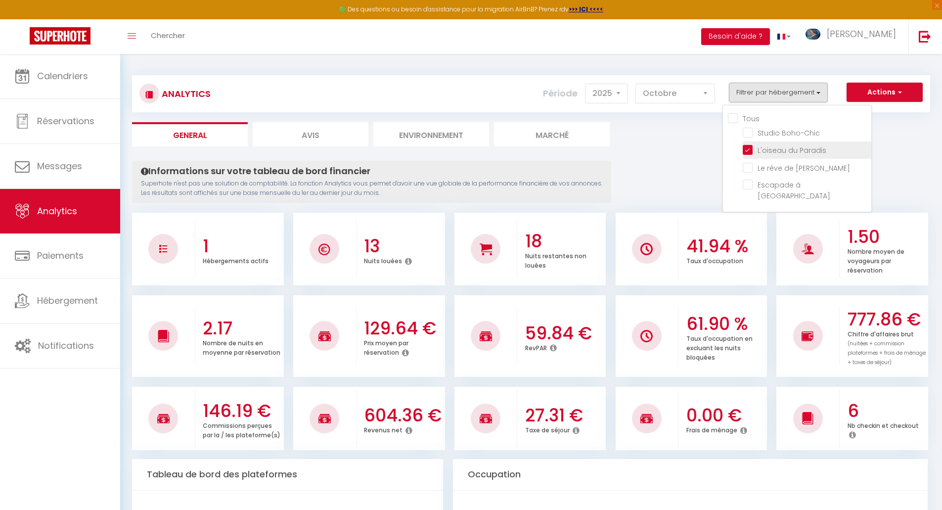
click at [750, 148] on Paradis "checkbox" at bounding box center [807, 149] width 129 height 10
checkbox Paradis "false"
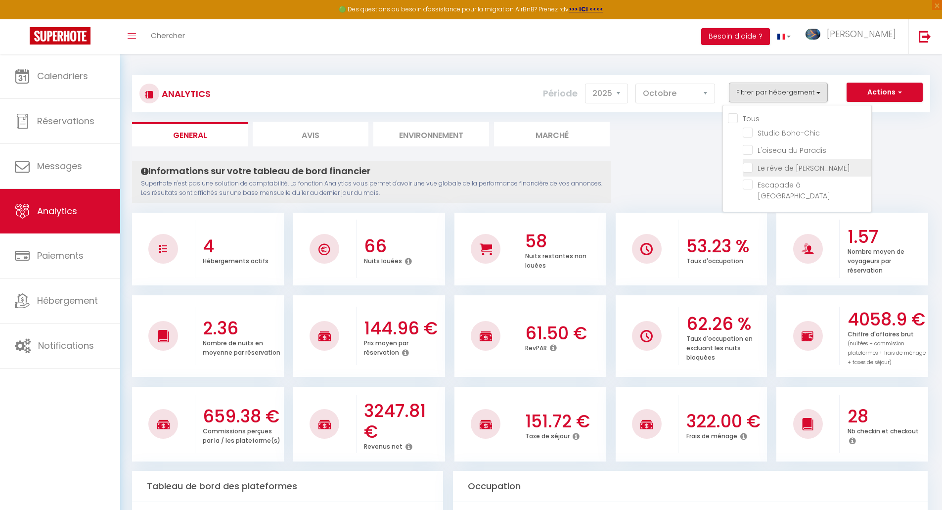
click at [753, 169] on Gaïa "checkbox" at bounding box center [807, 167] width 129 height 10
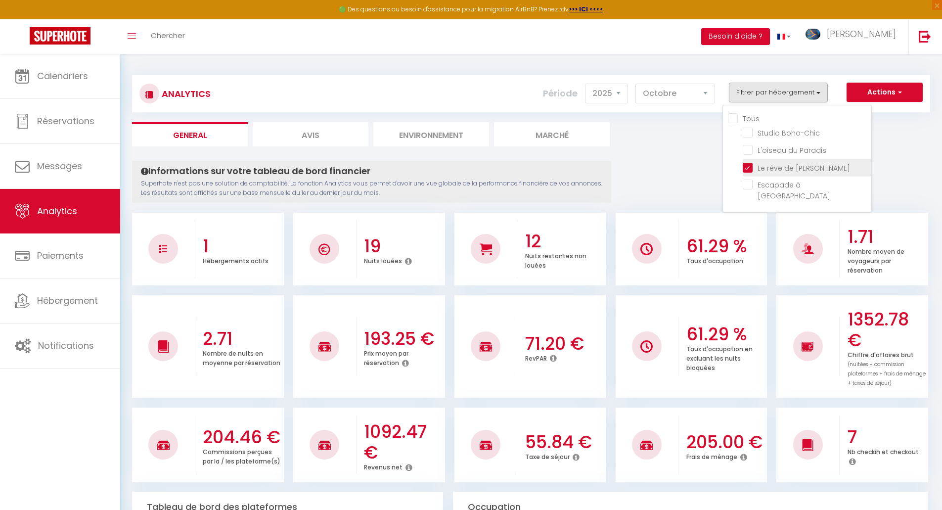
click at [752, 168] on Gaïa "checkbox" at bounding box center [807, 167] width 129 height 10
checkbox Gaïa "false"
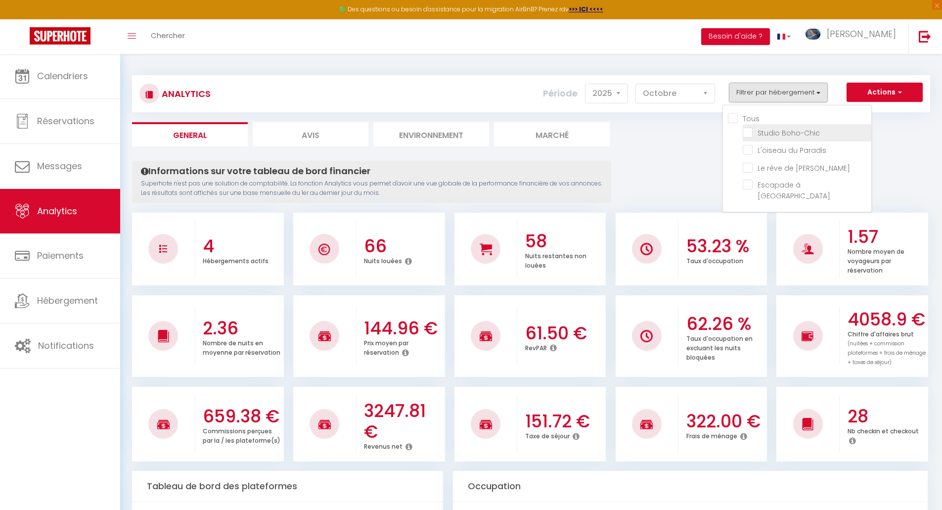
click at [750, 132] on Boho-Chic "checkbox" at bounding box center [807, 132] width 129 height 10
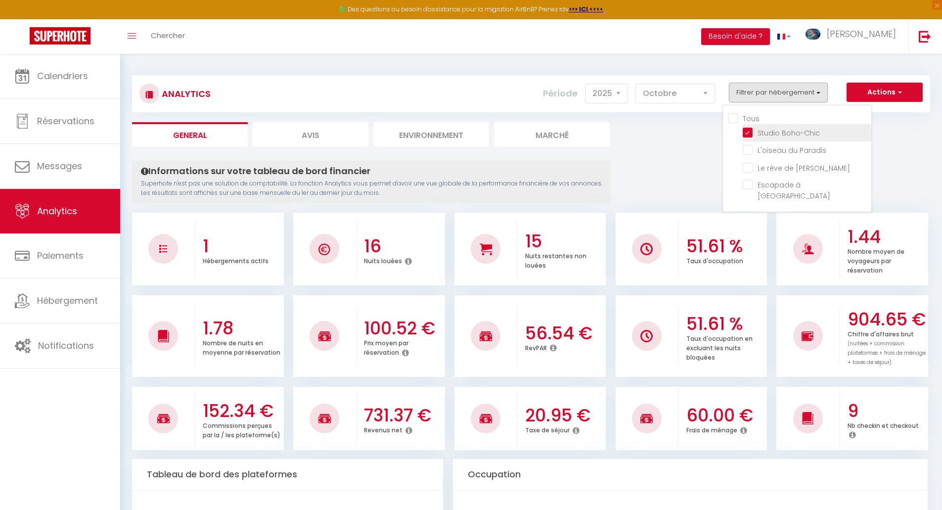
click at [750, 132] on Boho-Chic "checkbox" at bounding box center [807, 132] width 129 height 10
checkbox Boho-Chic "false"
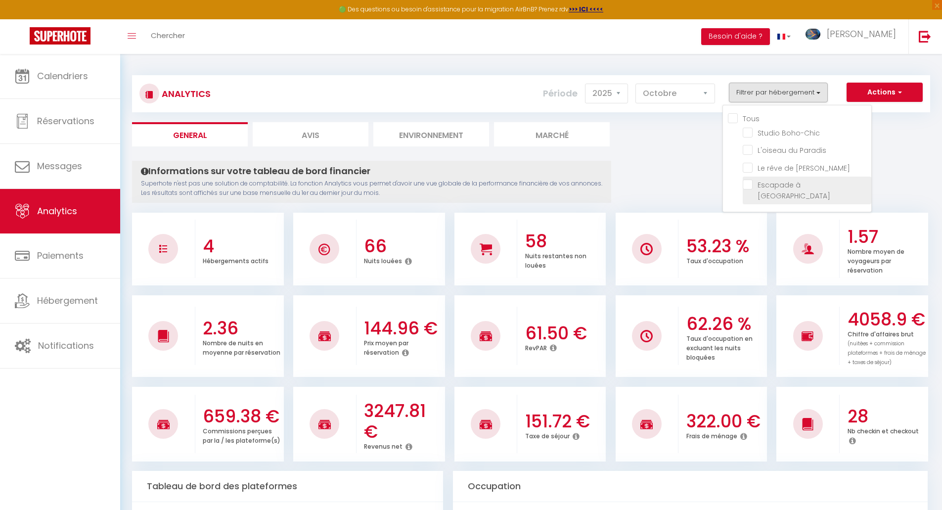
click at [751, 182] on Moulins "checkbox" at bounding box center [807, 184] width 129 height 10
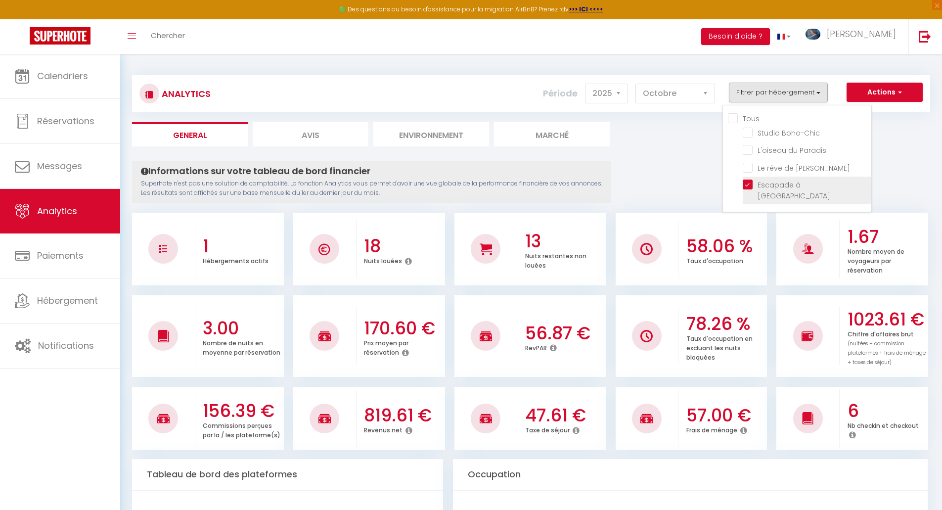
click at [751, 182] on Moulins "checkbox" at bounding box center [807, 184] width 129 height 10
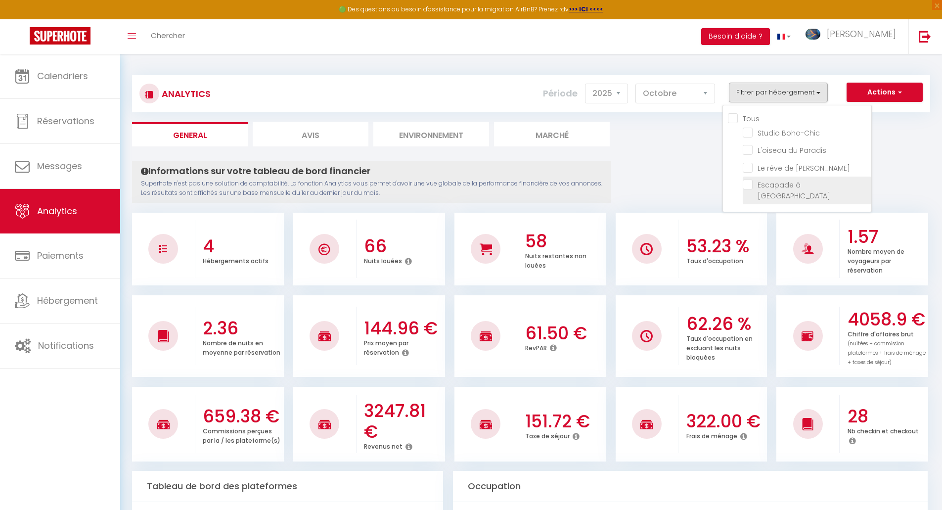
click at [751, 188] on Moulins "checkbox" at bounding box center [807, 184] width 129 height 10
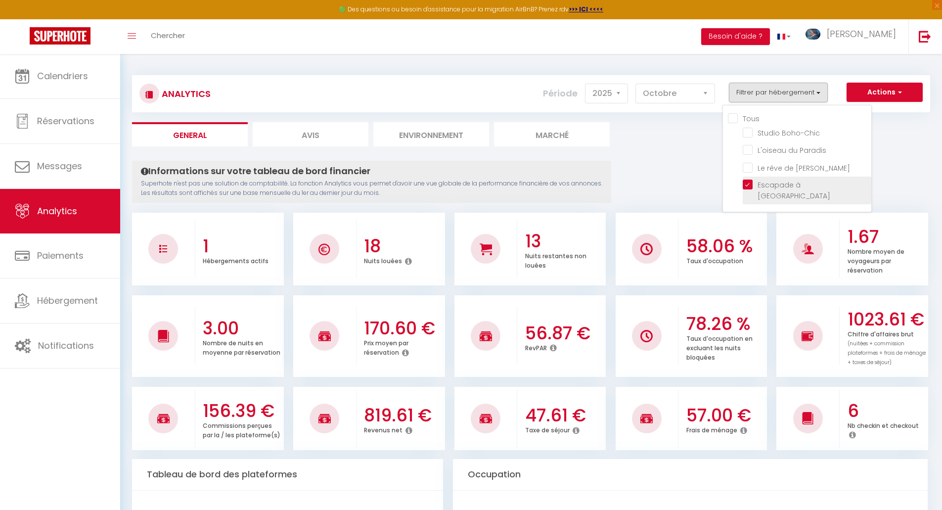
click at [751, 188] on Moulins "checkbox" at bounding box center [807, 184] width 129 height 10
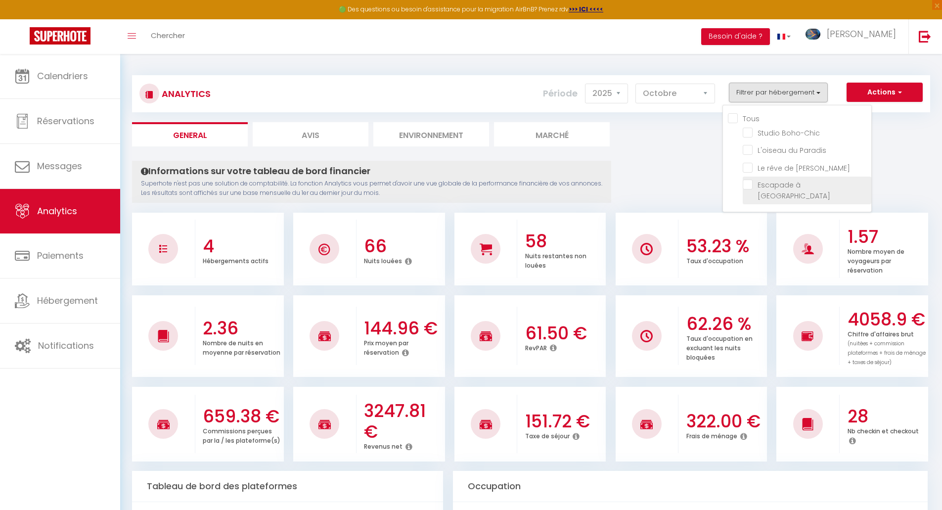
click at [750, 178] on li "Escapade à [GEOGRAPHIC_DATA]" at bounding box center [807, 190] width 129 height 28
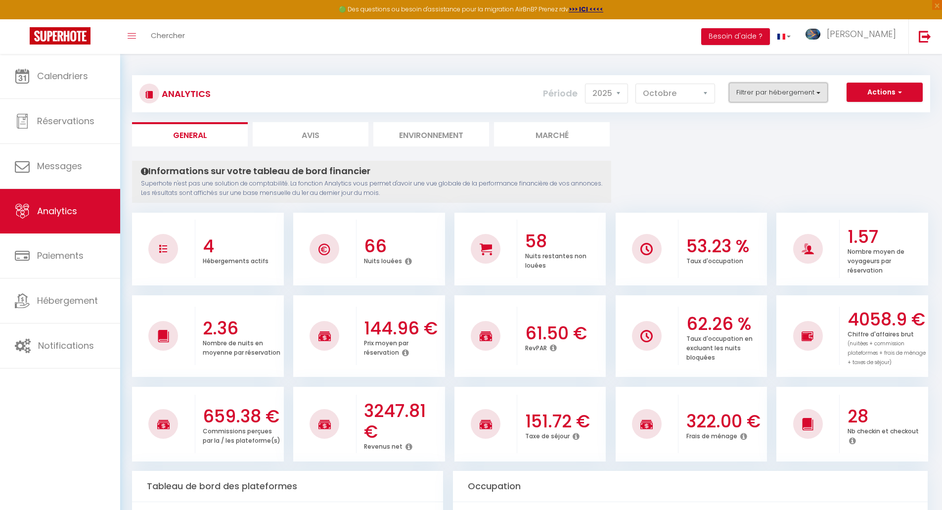
click at [775, 93] on button "Filtrer par hébergement" at bounding box center [778, 93] width 99 height 20
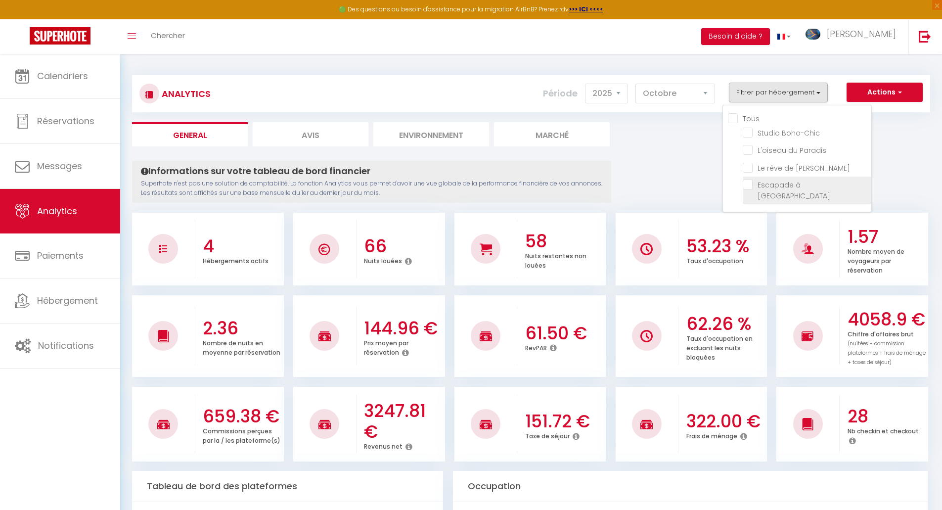
click at [752, 183] on Moulins "checkbox" at bounding box center [807, 184] width 129 height 10
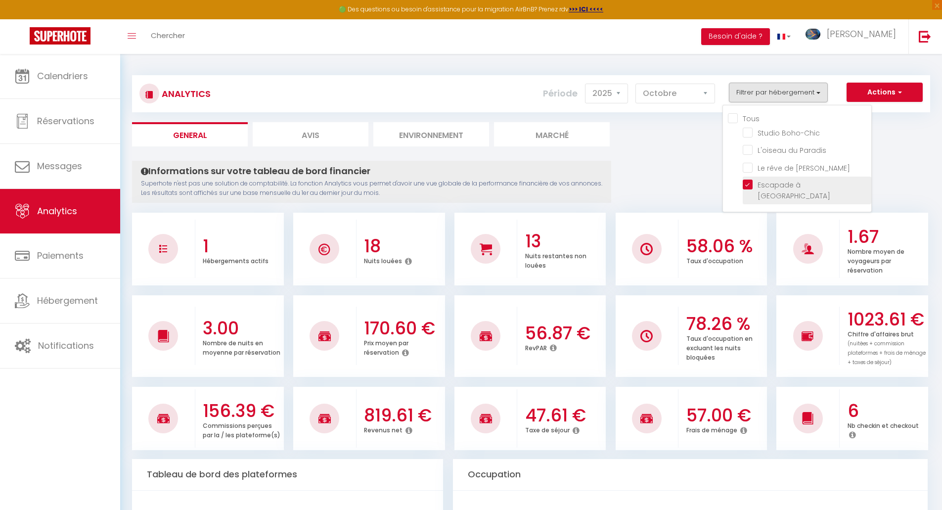
click at [752, 183] on Moulins "checkbox" at bounding box center [807, 184] width 129 height 10
checkbox Moulins "false"
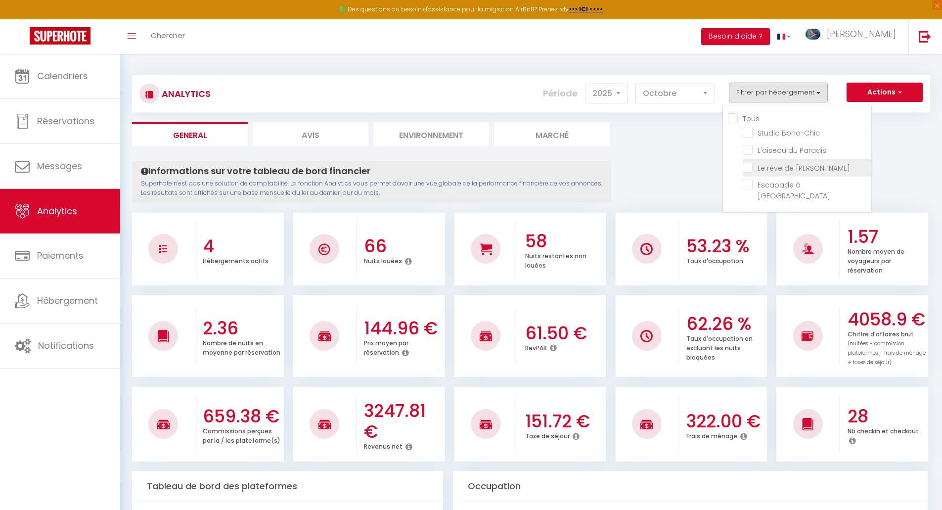
click at [751, 162] on Gaïa "checkbox" at bounding box center [807, 167] width 129 height 10
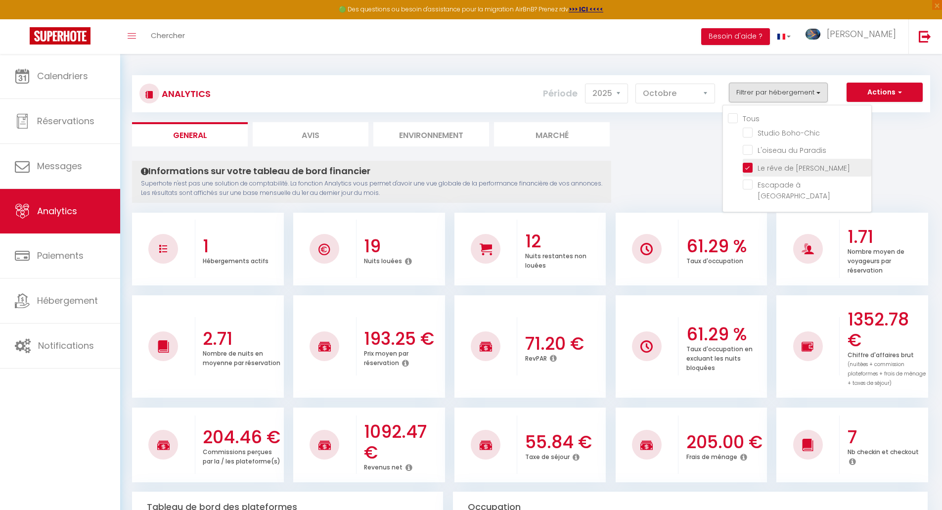
click at [751, 162] on Gaïa "checkbox" at bounding box center [807, 167] width 129 height 10
checkbox Gaïa "false"
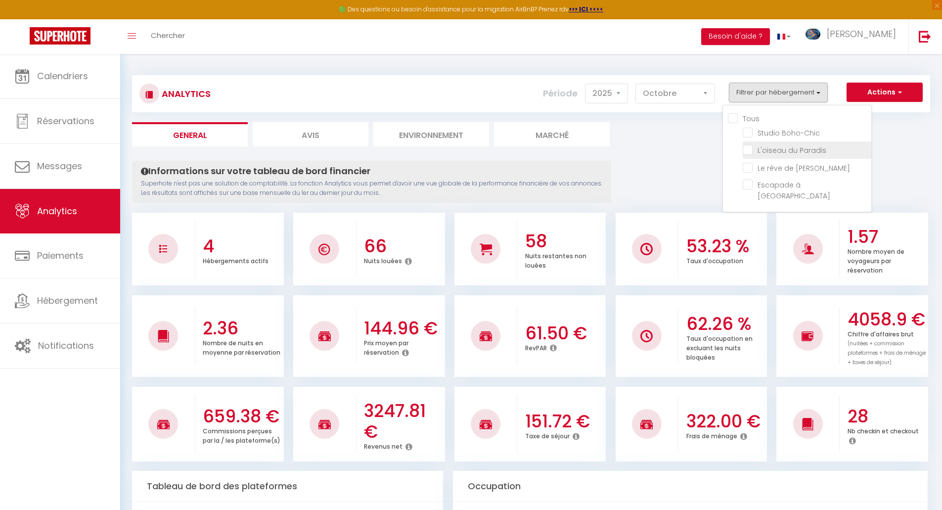
click at [749, 151] on Paradis "checkbox" at bounding box center [807, 149] width 129 height 10
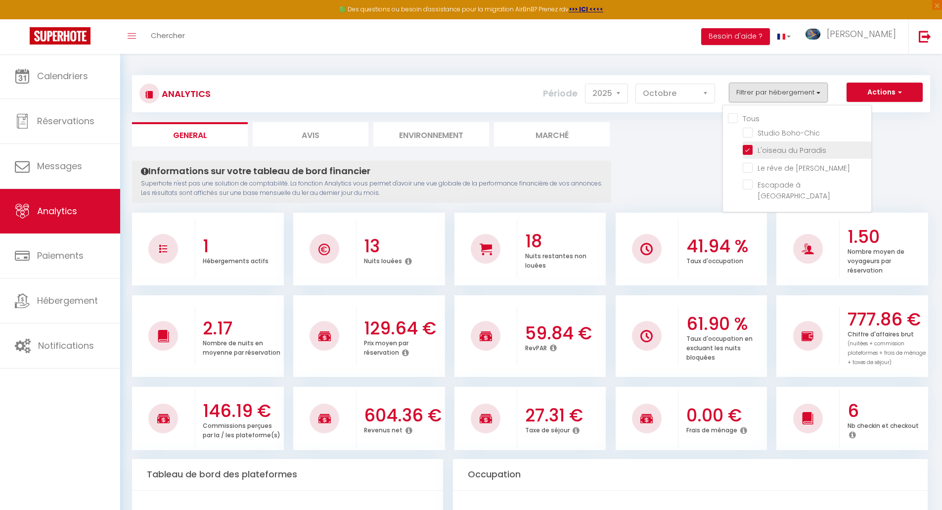
click at [749, 151] on Paradis "checkbox" at bounding box center [807, 149] width 129 height 10
checkbox Paradis "false"
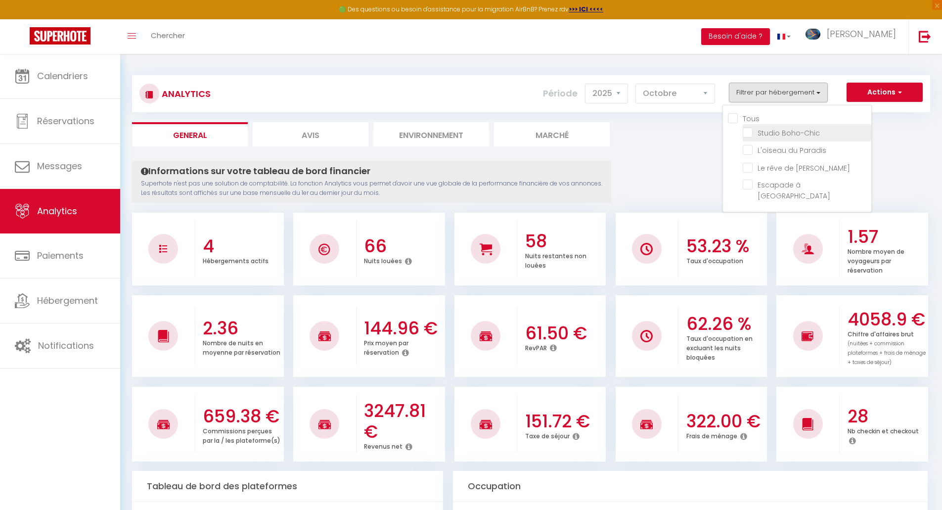
click at [748, 132] on Boho-Chic "checkbox" at bounding box center [807, 132] width 129 height 10
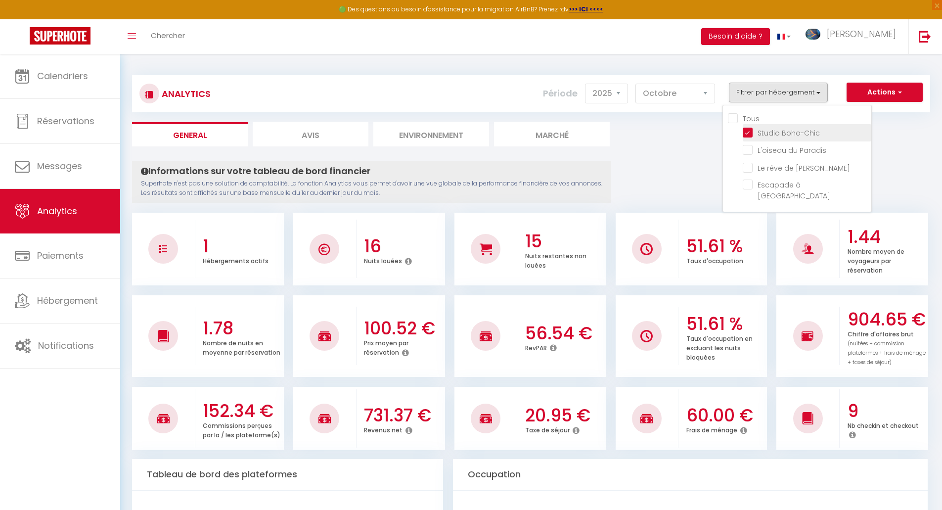
click at [748, 132] on Boho-Chic "checkbox" at bounding box center [807, 132] width 129 height 10
checkbox Boho-Chic "false"
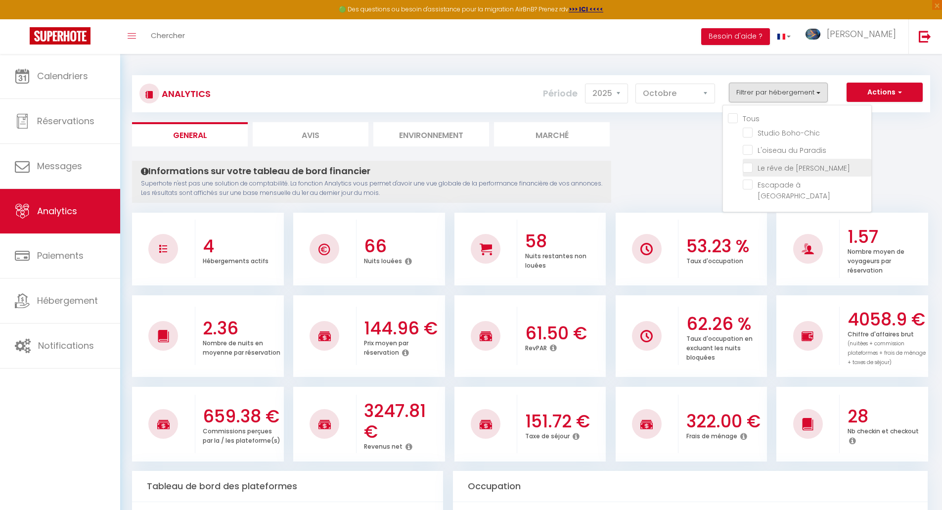
click at [751, 170] on Gaïa "checkbox" at bounding box center [807, 167] width 129 height 10
checkbox Gaïa "true"
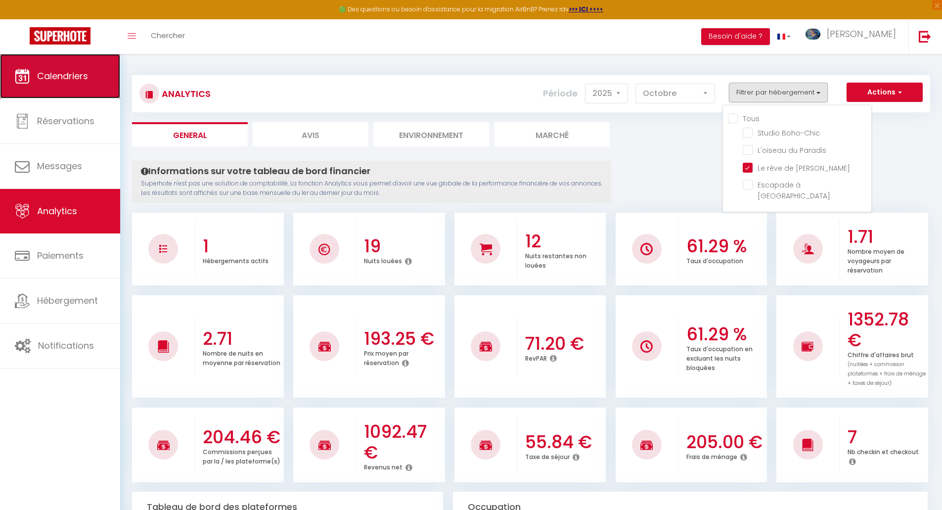
click at [44, 84] on link "Calendriers" at bounding box center [60, 76] width 120 height 44
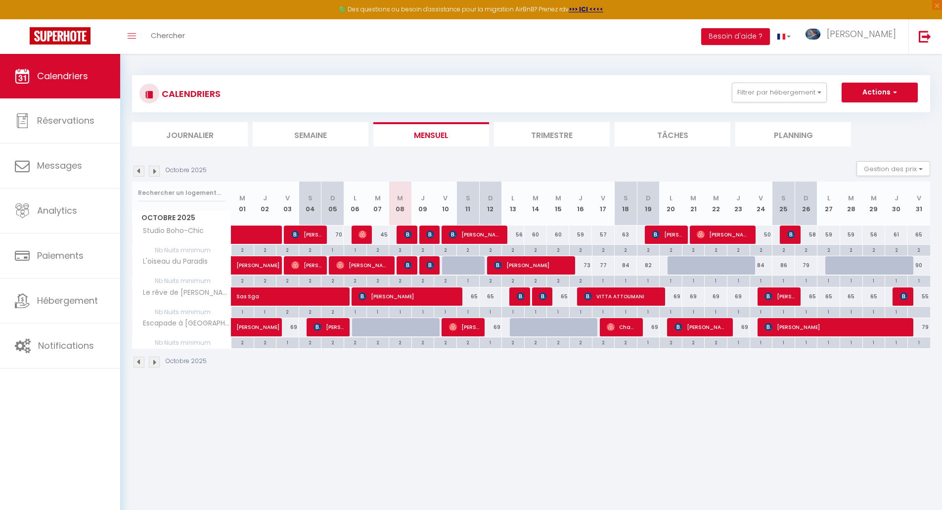
click at [154, 175] on img at bounding box center [154, 171] width 11 height 11
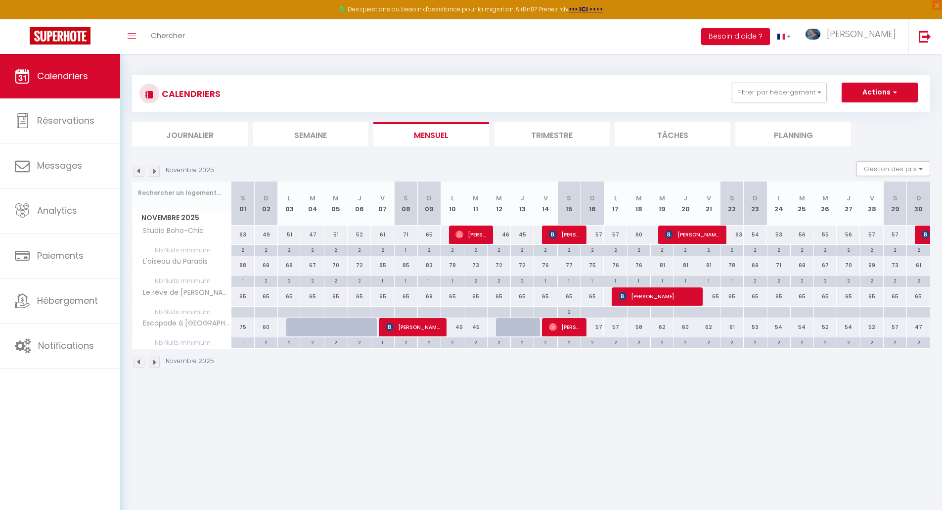
click at [139, 171] on img at bounding box center [138, 171] width 11 height 11
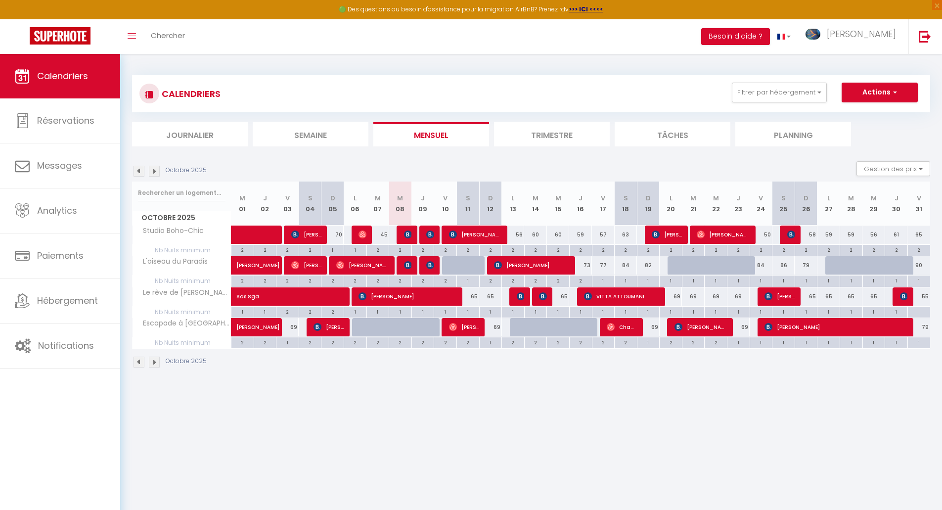
click at [470, 313] on div "1" at bounding box center [468, 311] width 22 height 9
type input "1"
type input "[DATE]"
type input "Dim 12 Octobre 2025"
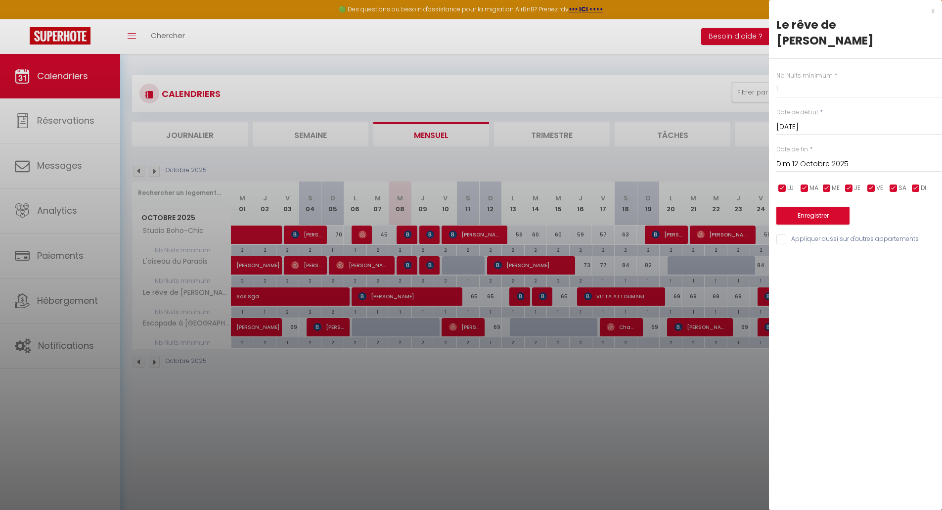
click at [935, 9] on div "x Le rêve de [PERSON_NAME] Nb Nuits minimum * 1 Date de début * [DATE] < [DATE]…" at bounding box center [855, 127] width 173 height 255
click at [932, 11] on div "x" at bounding box center [852, 11] width 166 height 12
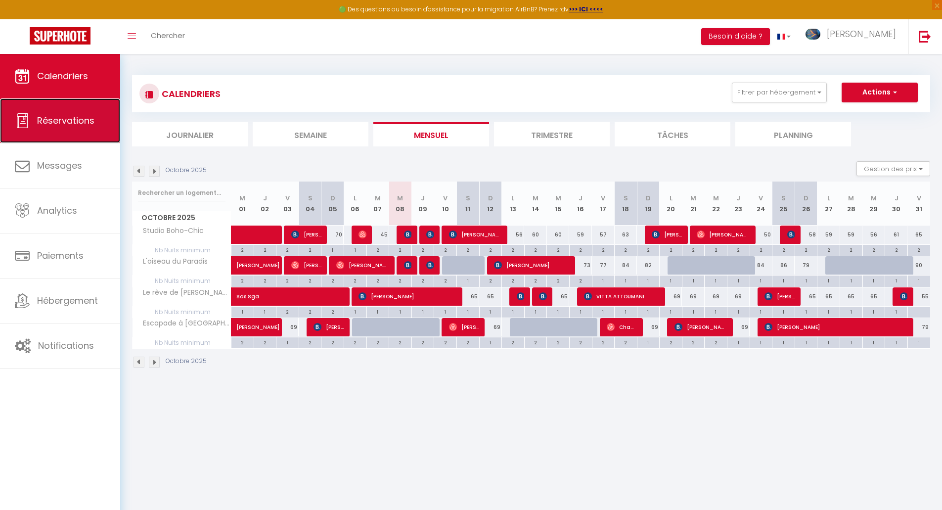
click at [52, 120] on span "Réservations" at bounding box center [65, 120] width 57 height 12
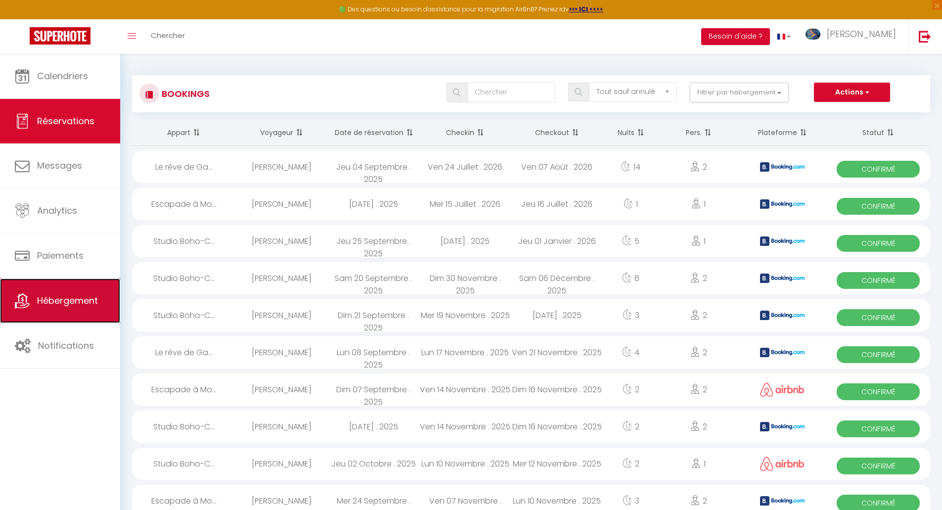
click at [70, 296] on span "Hébergement" at bounding box center [67, 300] width 61 height 12
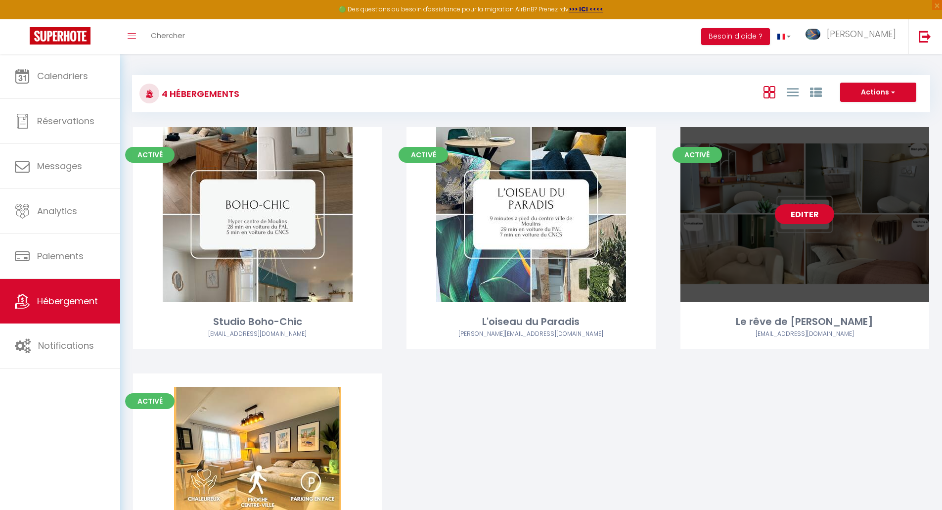
click at [800, 216] on link "Editer" at bounding box center [804, 214] width 59 height 20
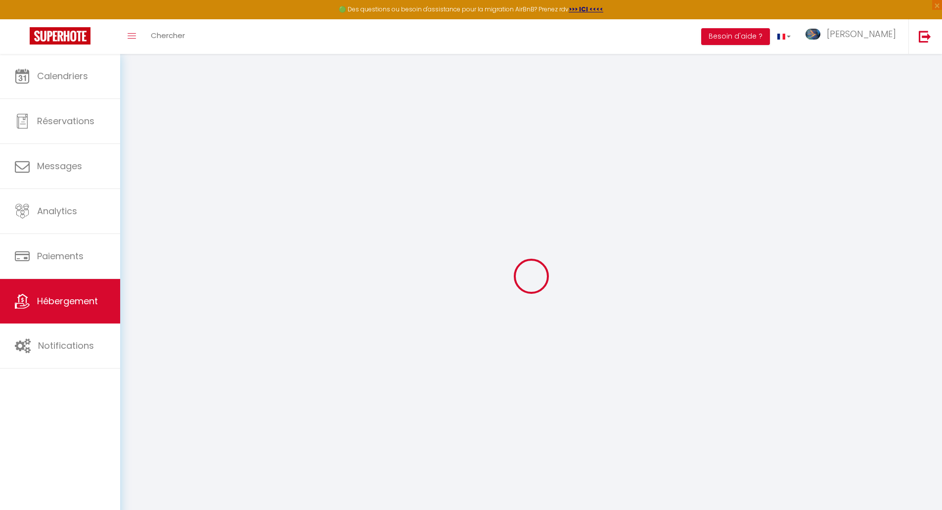
select select "8623-1436413668384066152"
select select "+ 12 %"
select select "+ 13 %"
select select "+ 3 %"
select select "16:00"
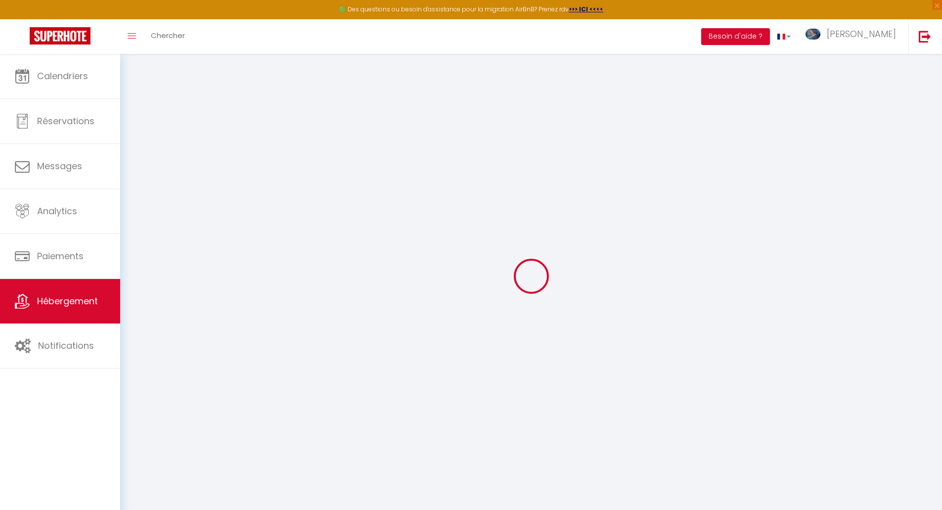
select select
select select "11:00"
select select "15"
select select
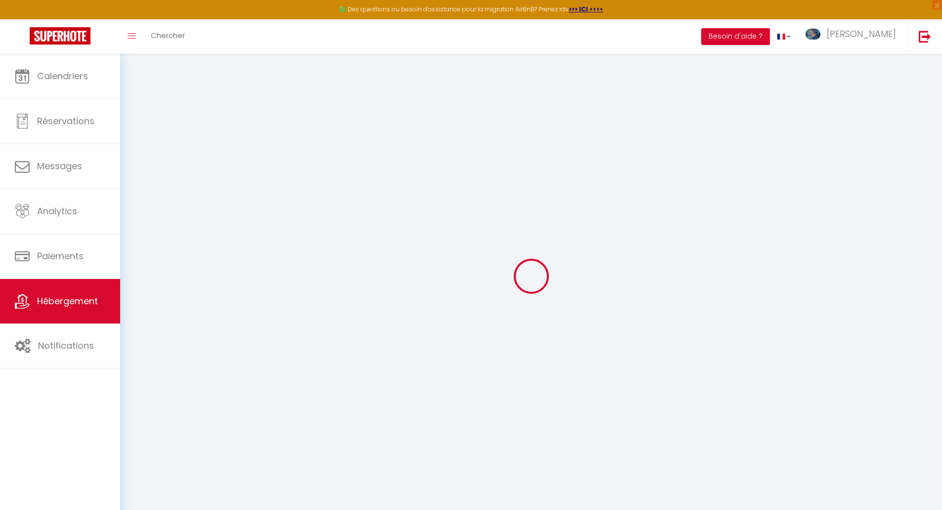
checkbox input "false"
select select "EUR"
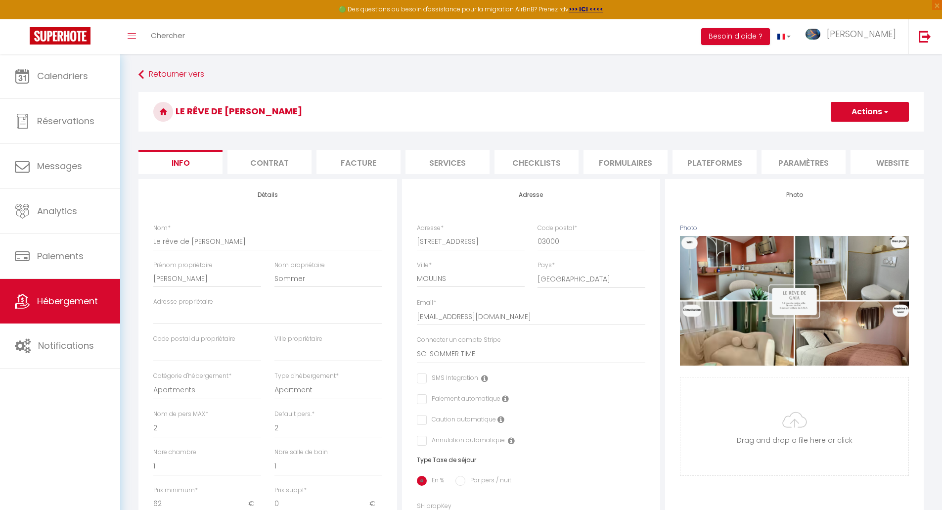
click at [731, 159] on li "Plateformes" at bounding box center [714, 162] width 84 height 24
select select
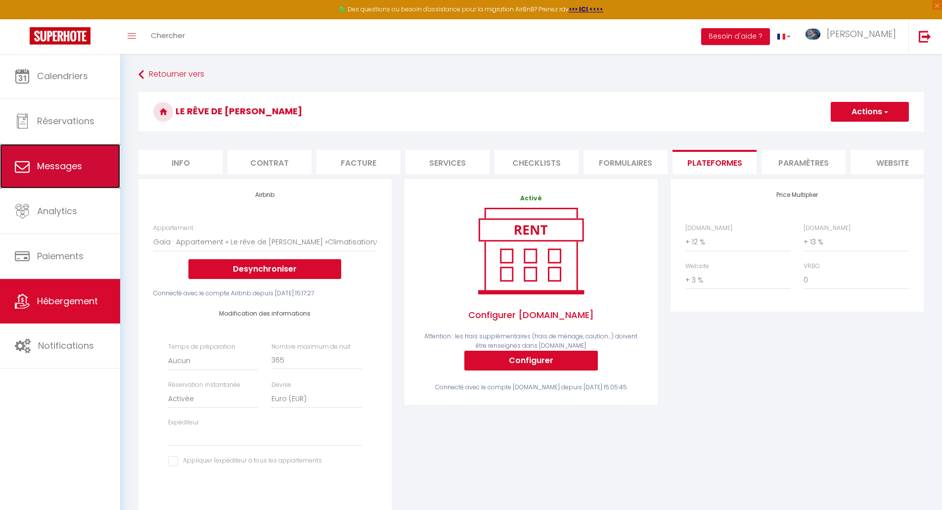
click at [86, 171] on link "Messages" at bounding box center [60, 166] width 120 height 44
select select "message"
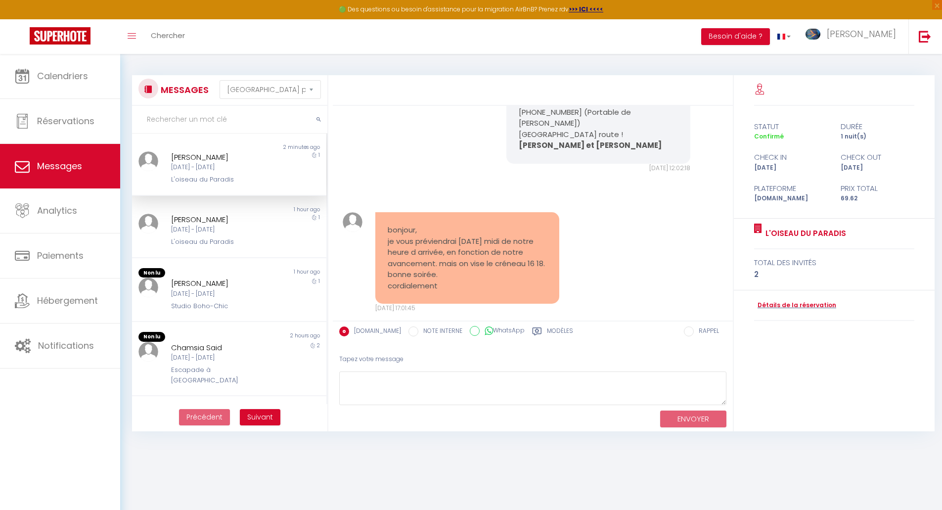
scroll to position [934, 0]
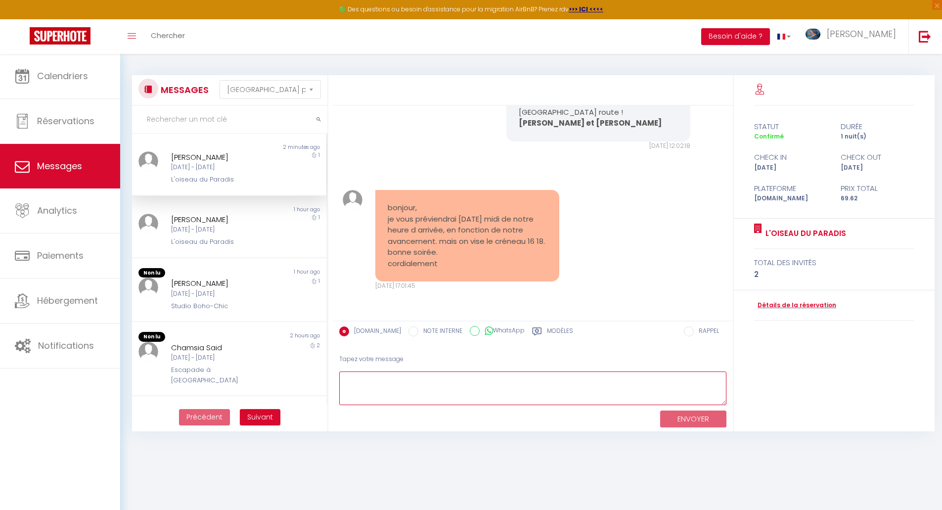
click at [407, 390] on textarea at bounding box center [532, 388] width 387 height 34
click at [554, 379] on textarea "Bonjour [PERSON_NAME], aucun problème, vous recevrez les instrucstions d'arrivée" at bounding box center [532, 388] width 387 height 34
click at [642, 370] on div "Tapez votre message" at bounding box center [532, 359] width 387 height 24
click at [638, 380] on textarea "Bonjour [PERSON_NAME], aucun problème, vous recevrez les instructions d'arrivée" at bounding box center [532, 388] width 387 height 34
click at [678, 378] on textarea "Bonjour [PERSON_NAME], aucun problème, vous recevrez les instructions d'arrivée…" at bounding box center [532, 388] width 387 height 34
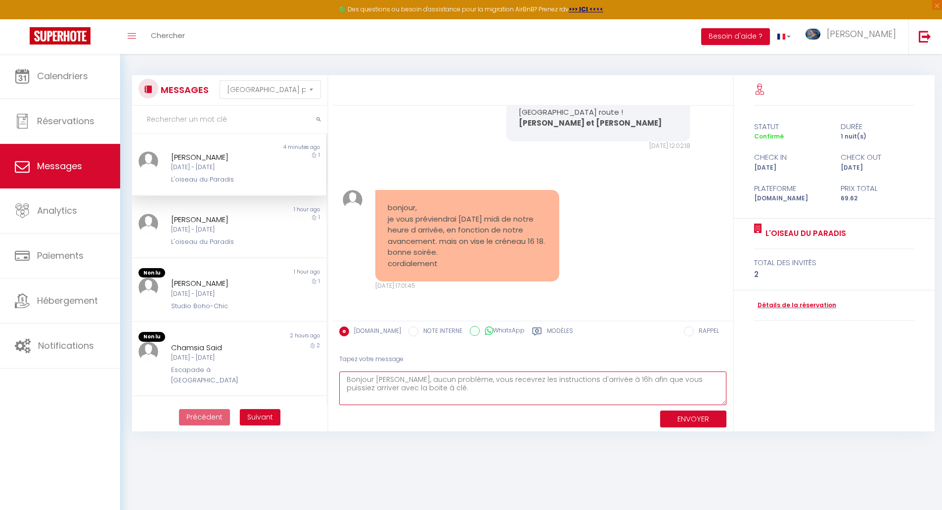
click at [417, 388] on textarea "Bonjour [PERSON_NAME], aucun problème, vous recevrez les instructions d'arrivée…" at bounding box center [532, 388] width 387 height 34
type textarea "Bonjour [PERSON_NAME], aucun problème, vous recevrez les instructions d'arrivée…"
click at [688, 421] on button "ENVOYER" at bounding box center [693, 418] width 66 height 17
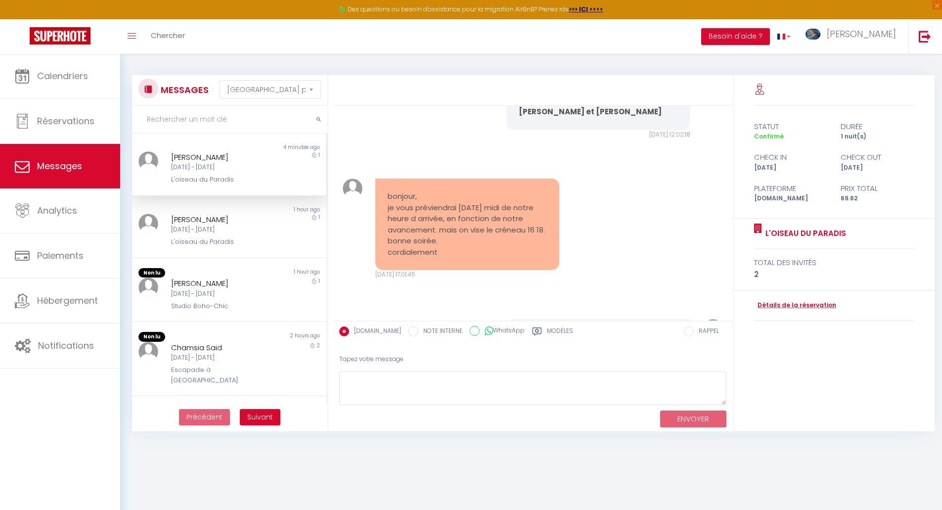
scroll to position [1085, 0]
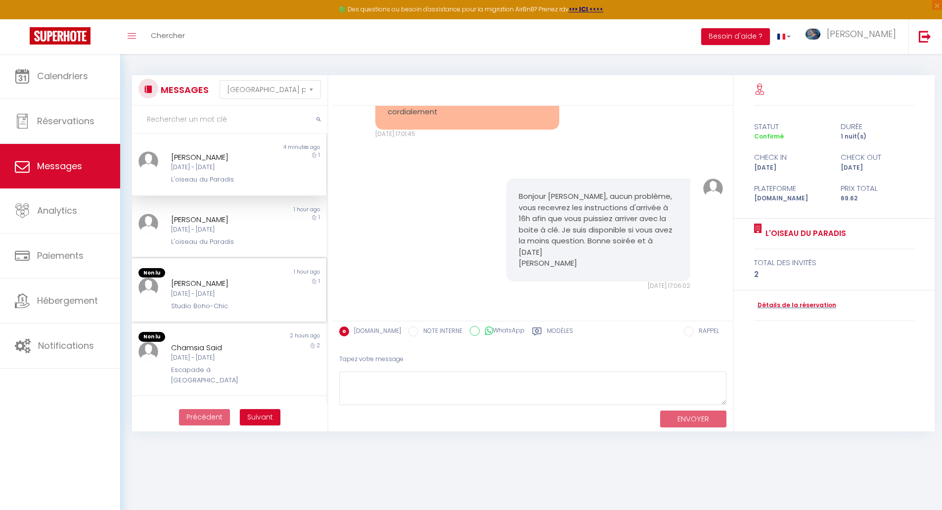
click at [186, 295] on div "[DATE] - [DATE]" at bounding box center [221, 293] width 100 height 9
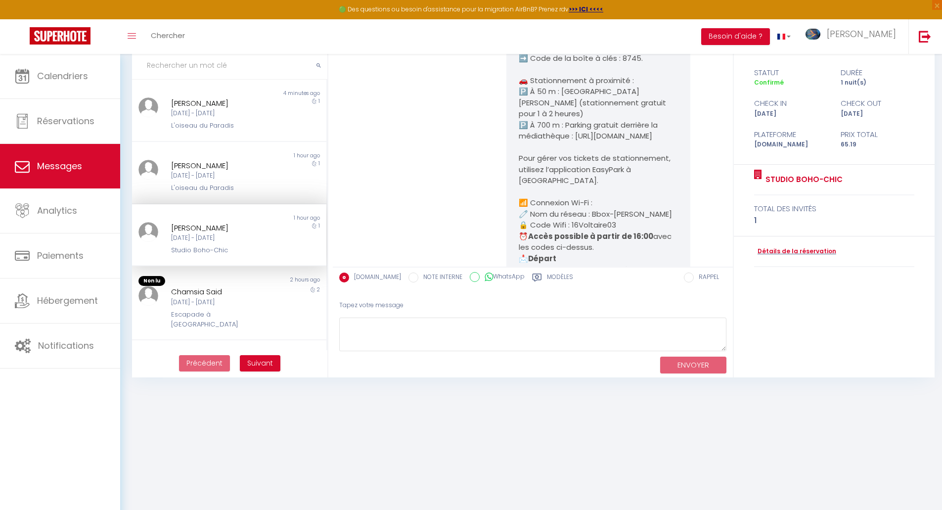
scroll to position [1878, 0]
click at [200, 291] on div "Chamsia Said" at bounding box center [221, 292] width 100 height 12
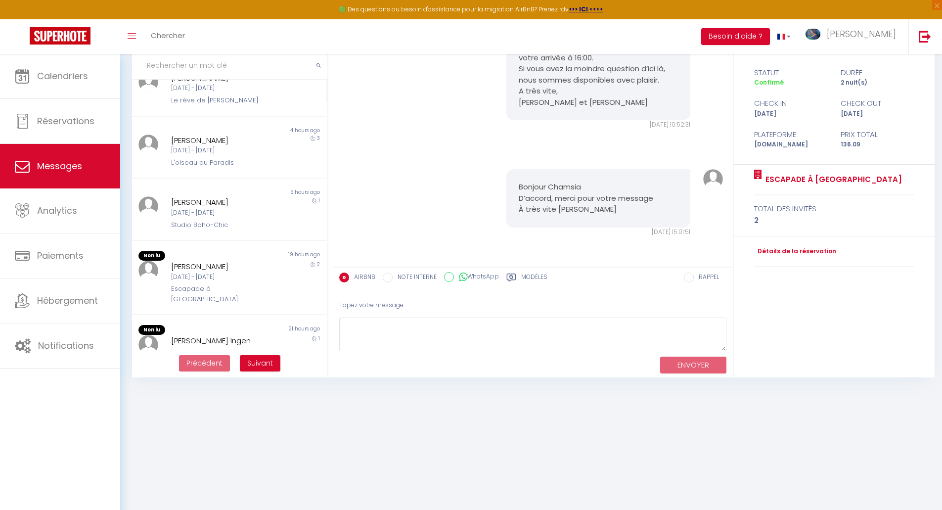
scroll to position [346, 0]
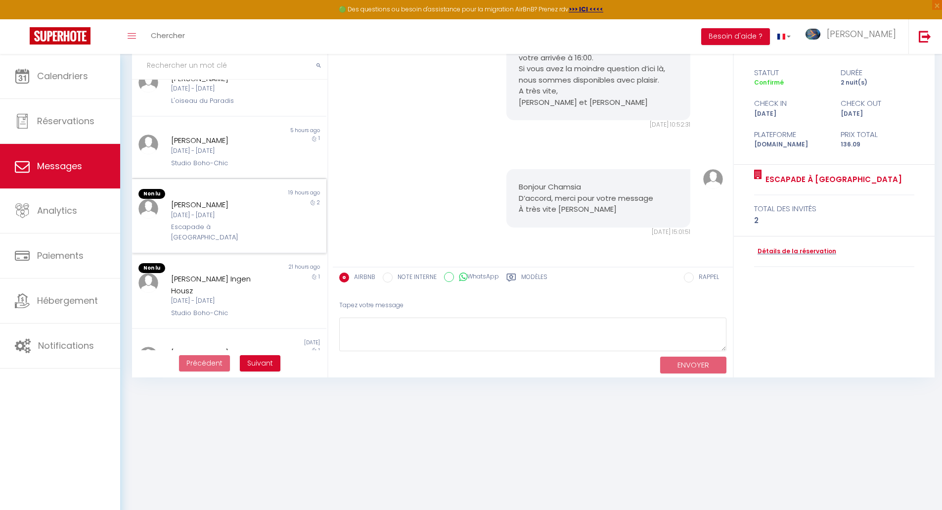
click at [228, 211] on div "[DATE] - [DATE]" at bounding box center [221, 215] width 100 height 9
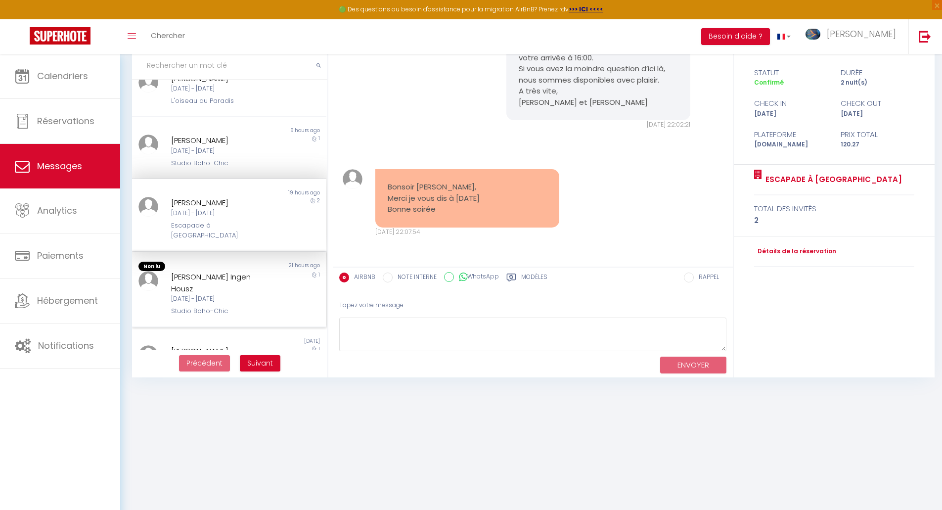
click at [234, 294] on div "[DATE] - [DATE]" at bounding box center [221, 298] width 100 height 9
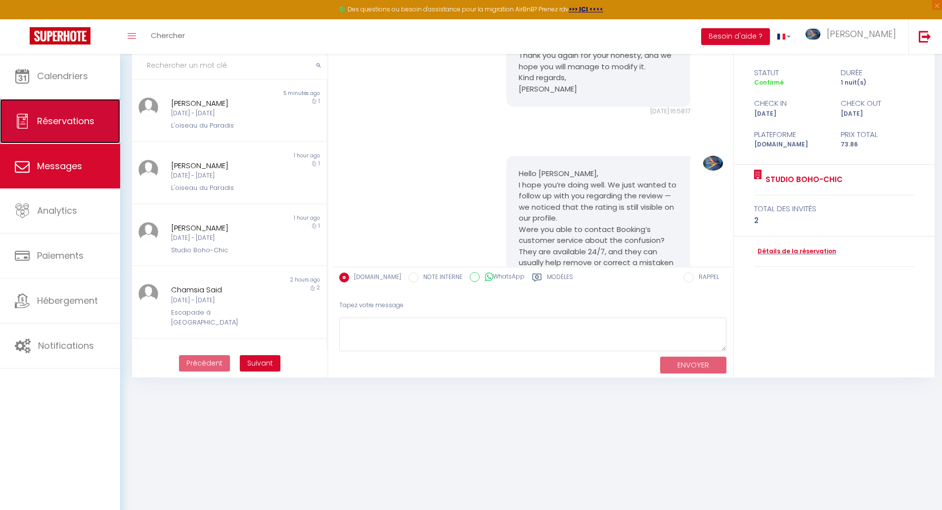
click at [63, 127] on link "Réservations" at bounding box center [60, 121] width 120 height 44
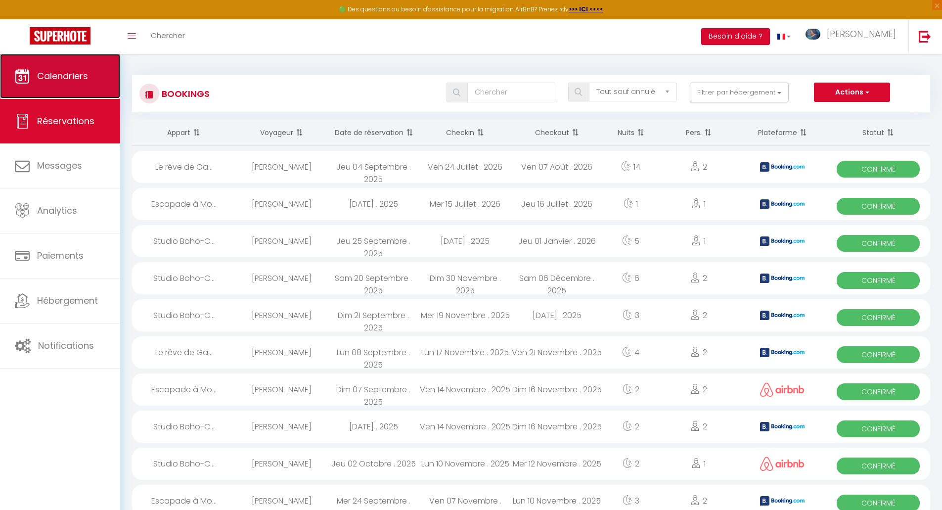
click at [90, 82] on link "Calendriers" at bounding box center [60, 76] width 120 height 44
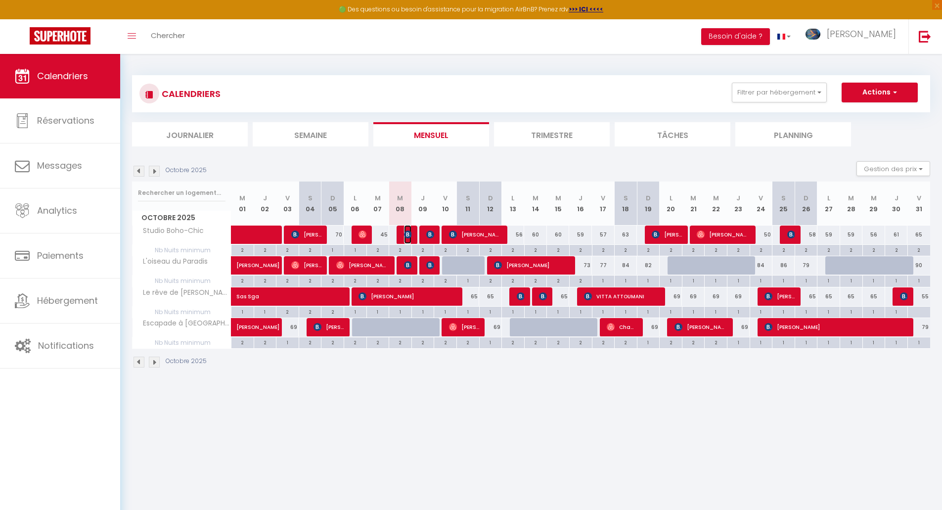
click at [409, 233] on img at bounding box center [408, 234] width 8 height 8
select select "OK"
select select "0"
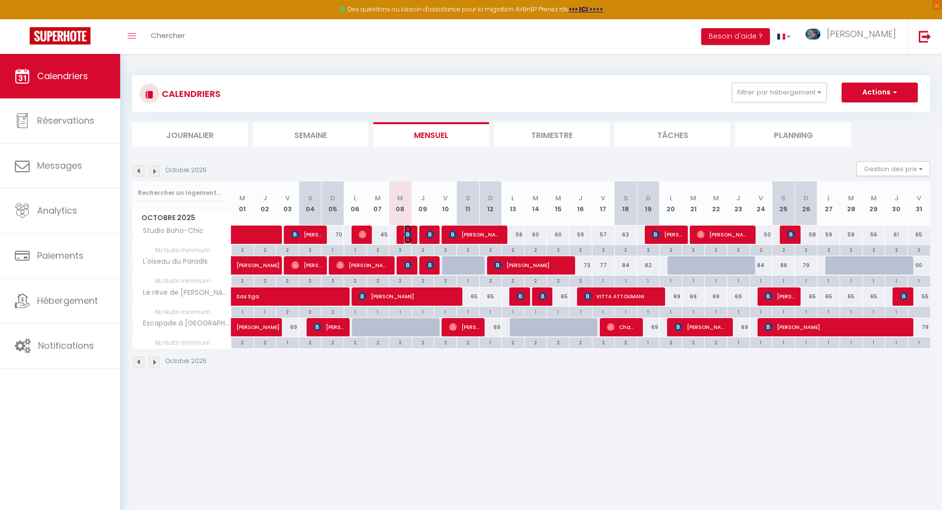
select select "1"
select select
select select "48936"
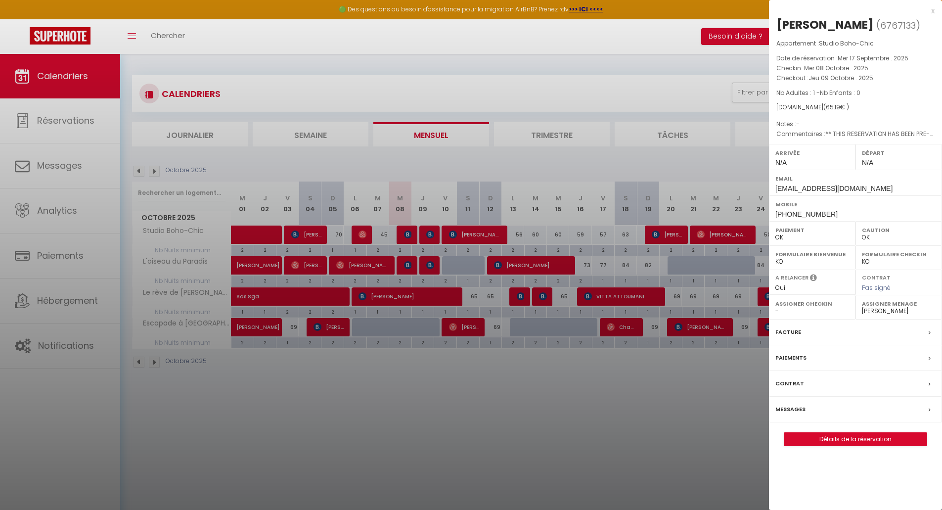
click at [411, 264] on div at bounding box center [471, 255] width 942 height 510
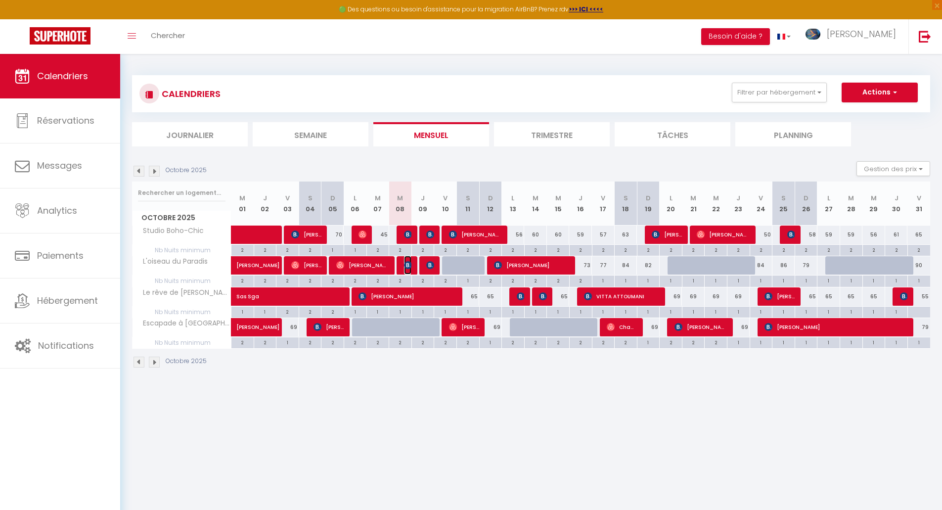
click at [411, 264] on img at bounding box center [408, 265] width 8 height 8
